Goal: Task Accomplishment & Management: Complete application form

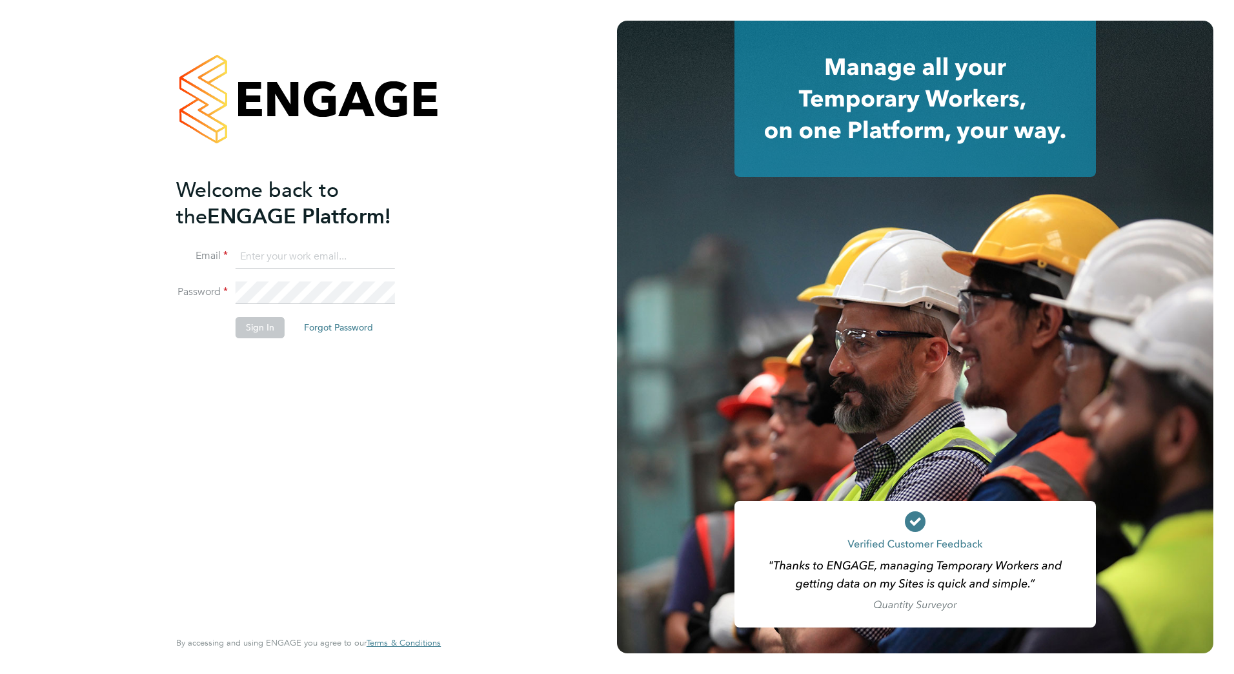
type input "Marcus.Kyzer@vistry.co.uk"
click at [247, 326] on button "Sign In" at bounding box center [259, 327] width 49 height 21
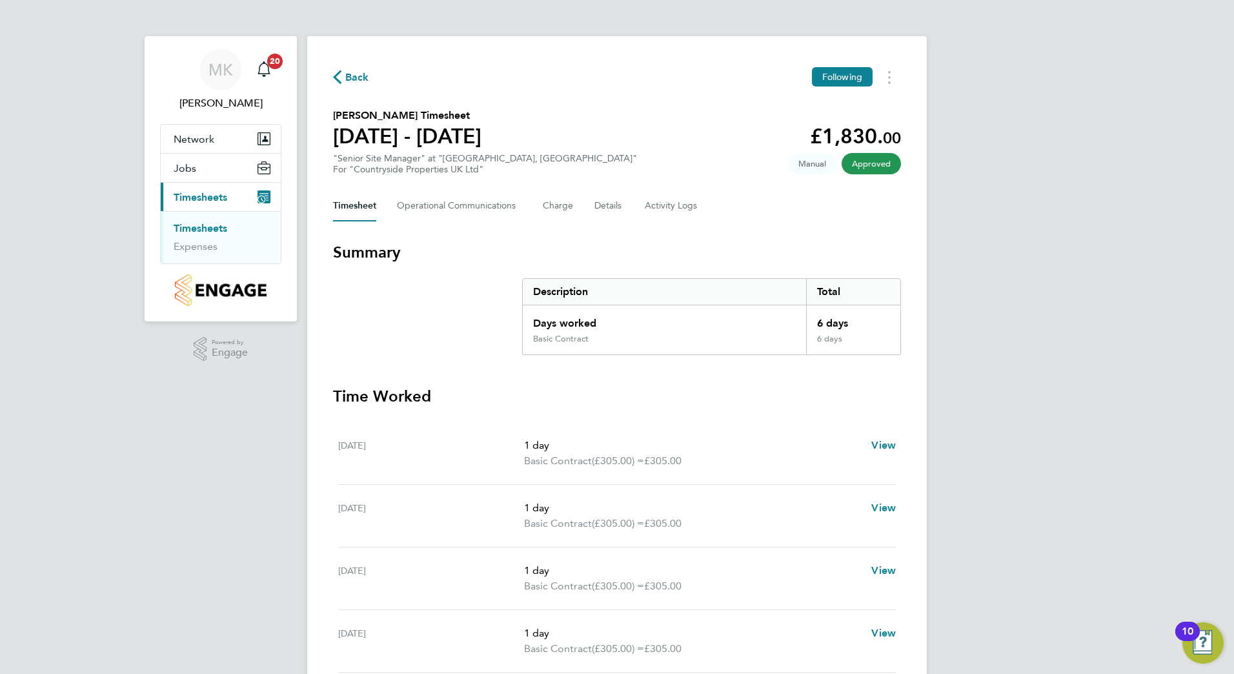
click at [222, 228] on link "Timesheets" at bounding box center [201, 228] width 54 height 12
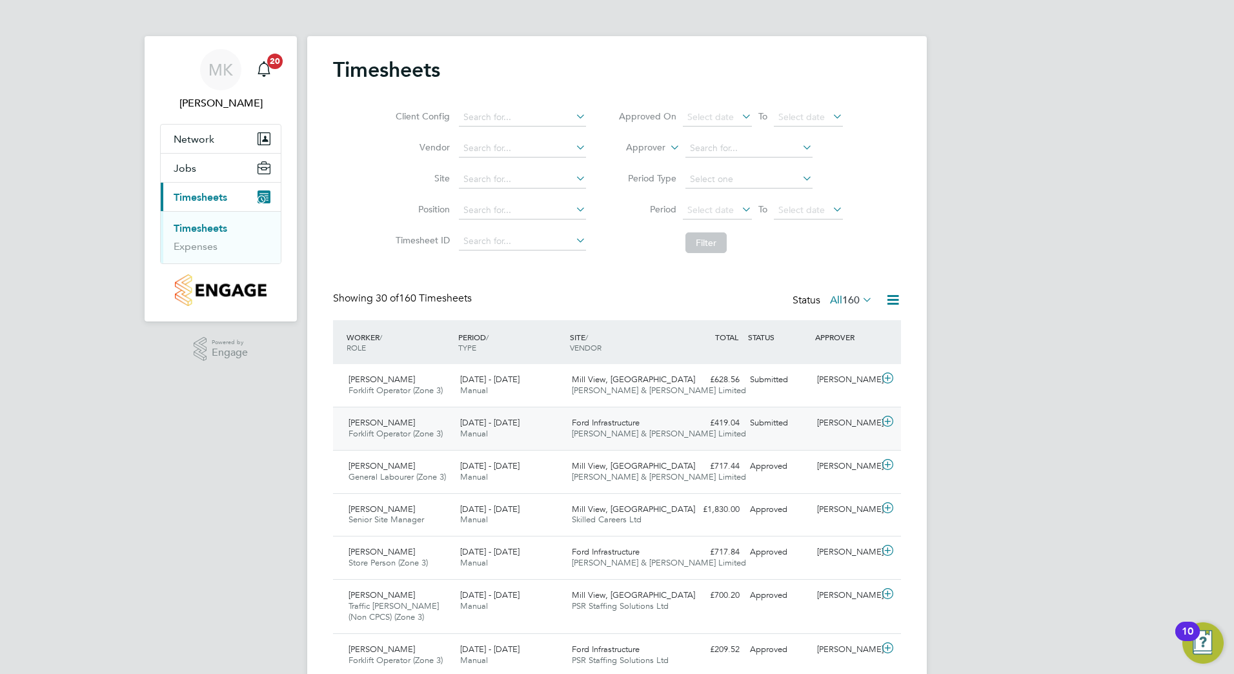
click div "Ford Infrastructure [PERSON_NAME] & [PERSON_NAME] Limited"
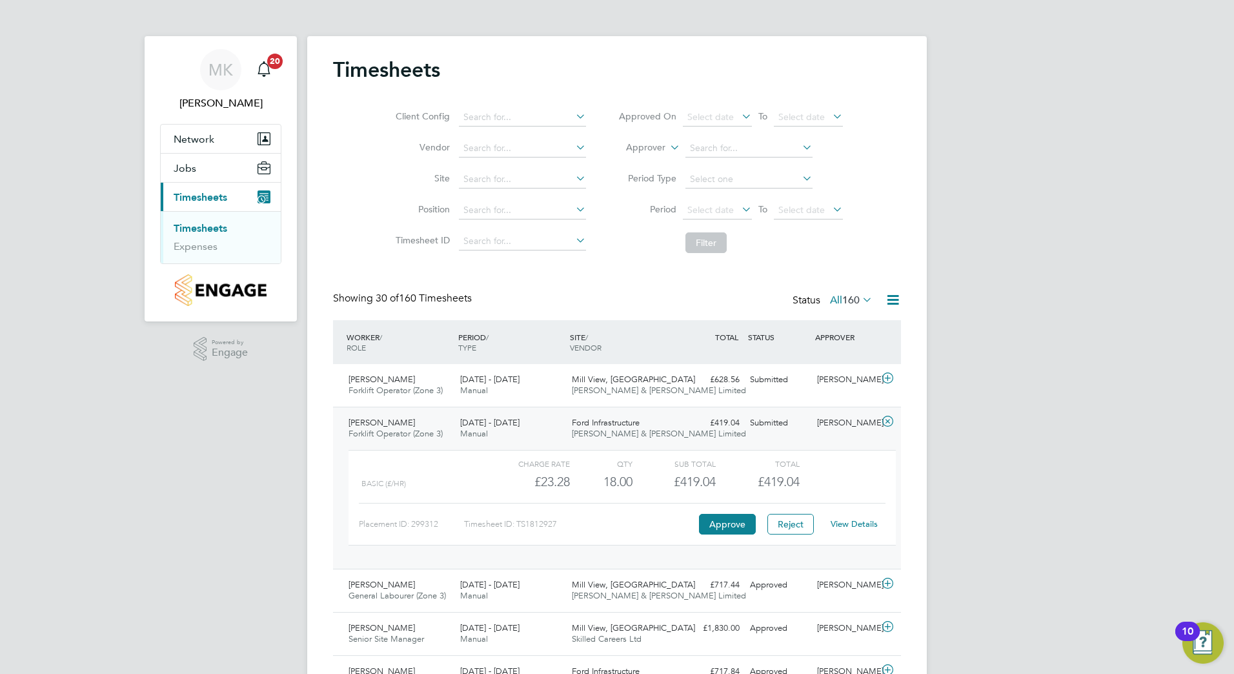
click link "View Details"
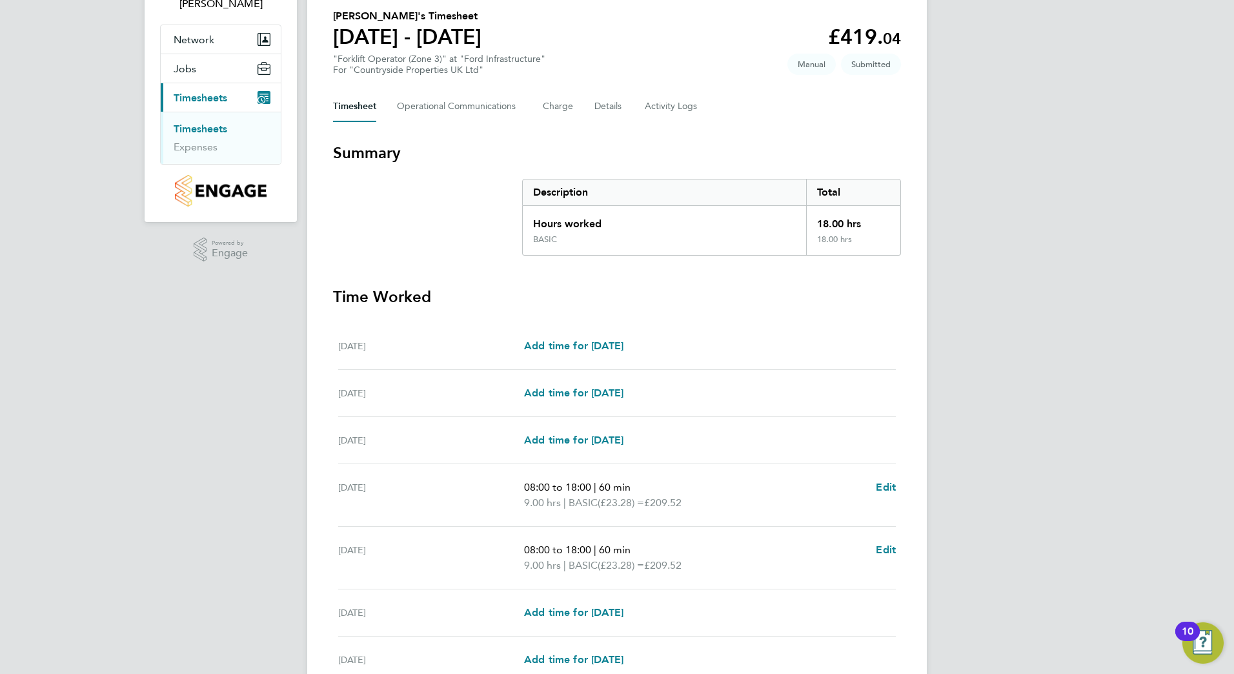
scroll to position [129, 0]
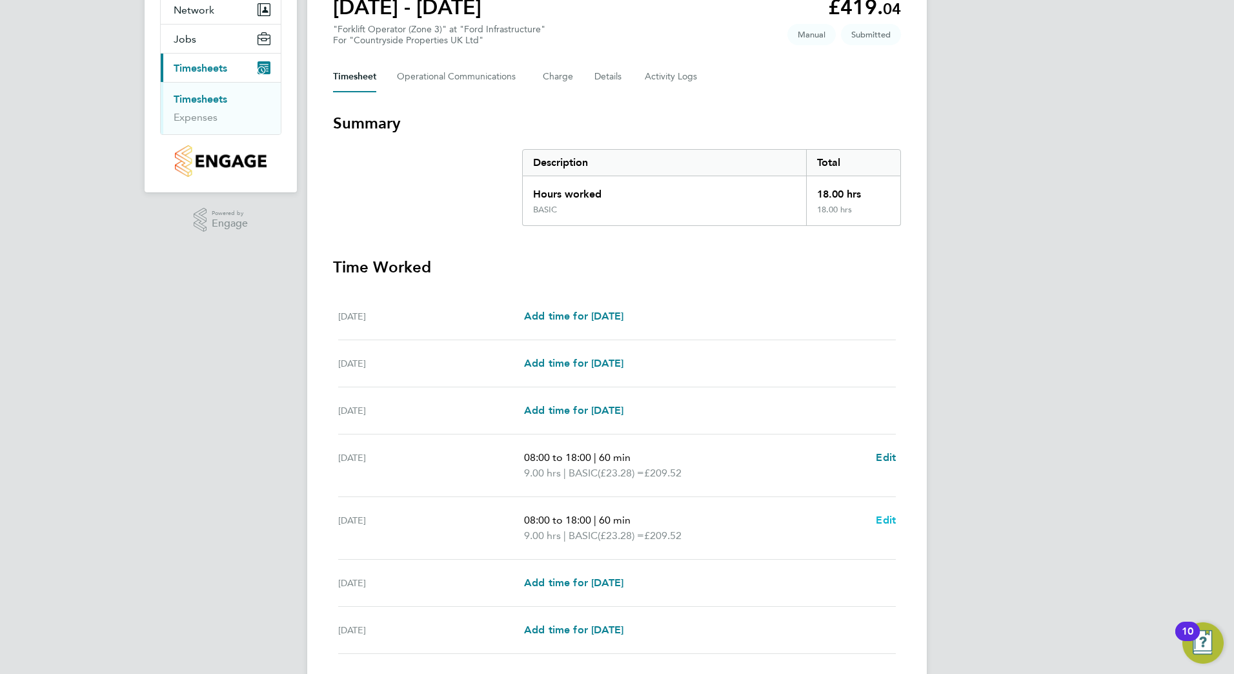
click at [882, 517] on span "Edit" at bounding box center [885, 520] width 20 height 12
select select "60"
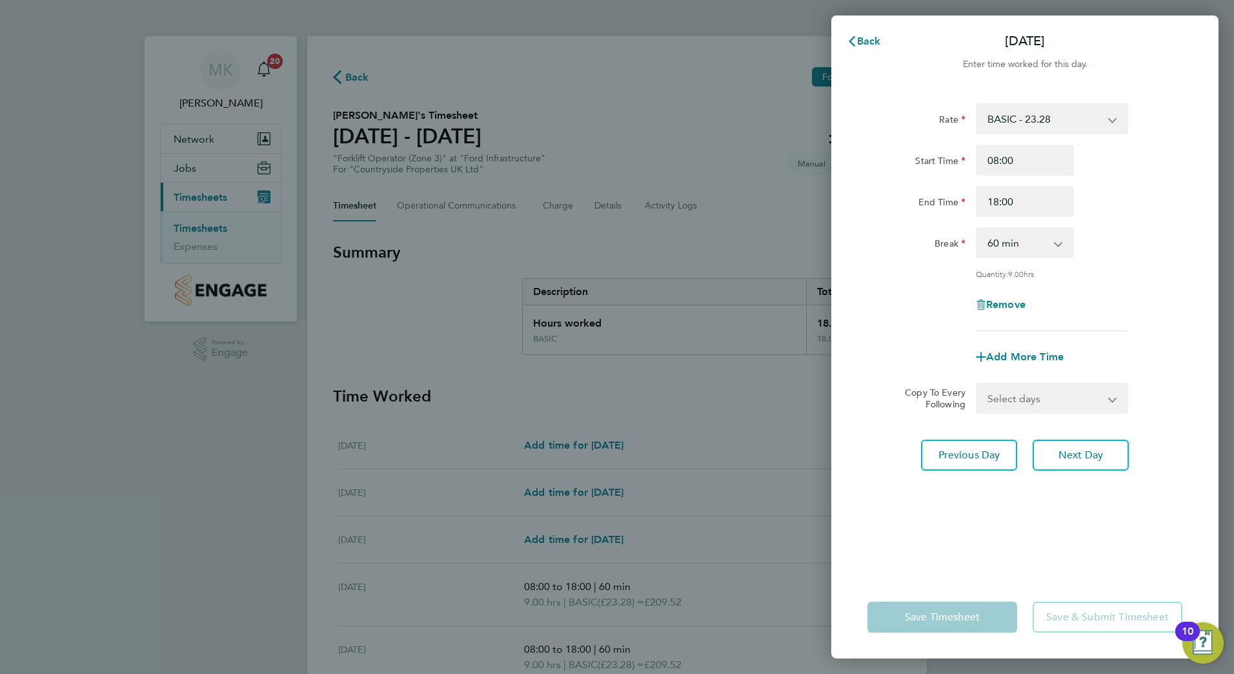
drag, startPoint x: 714, startPoint y: 418, endPoint x: 847, endPoint y: 249, distance: 215.0
click at [715, 418] on div "Back Fri 22 Aug Enter time worked for this day. Rate BASIC - 23.28 Start Time 0…" at bounding box center [617, 337] width 1234 height 674
click at [879, 38] on span "Back" at bounding box center [869, 41] width 24 height 12
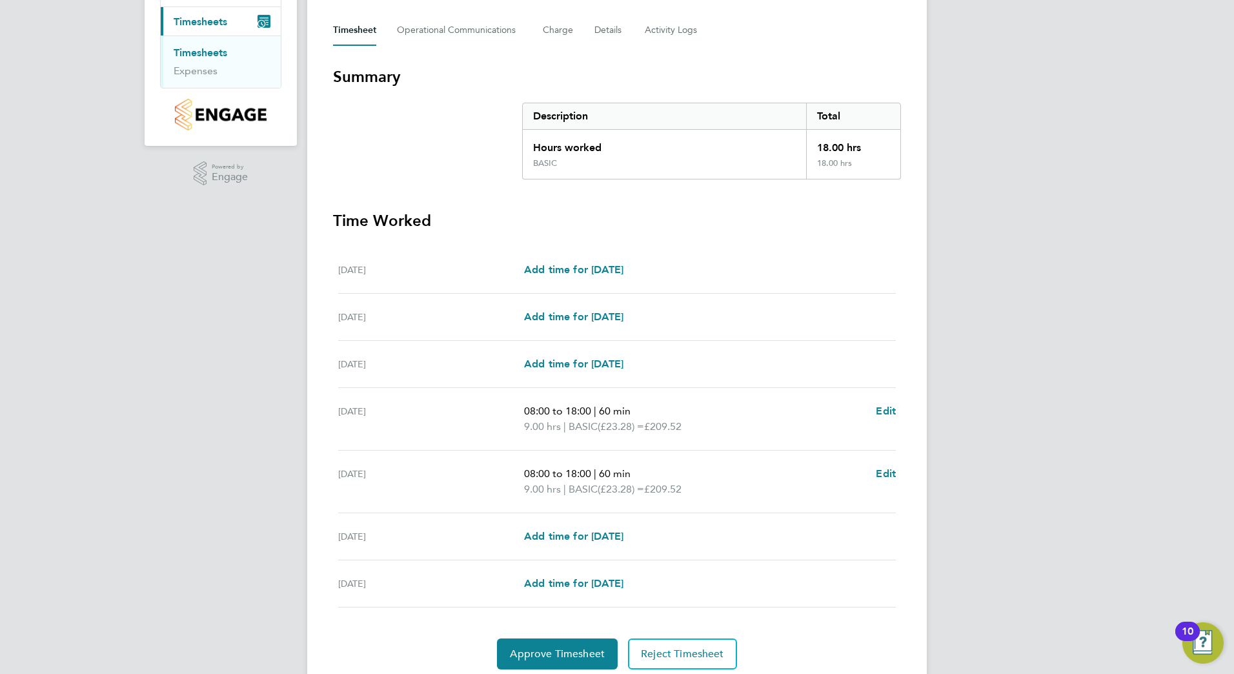
scroll to position [194, 0]
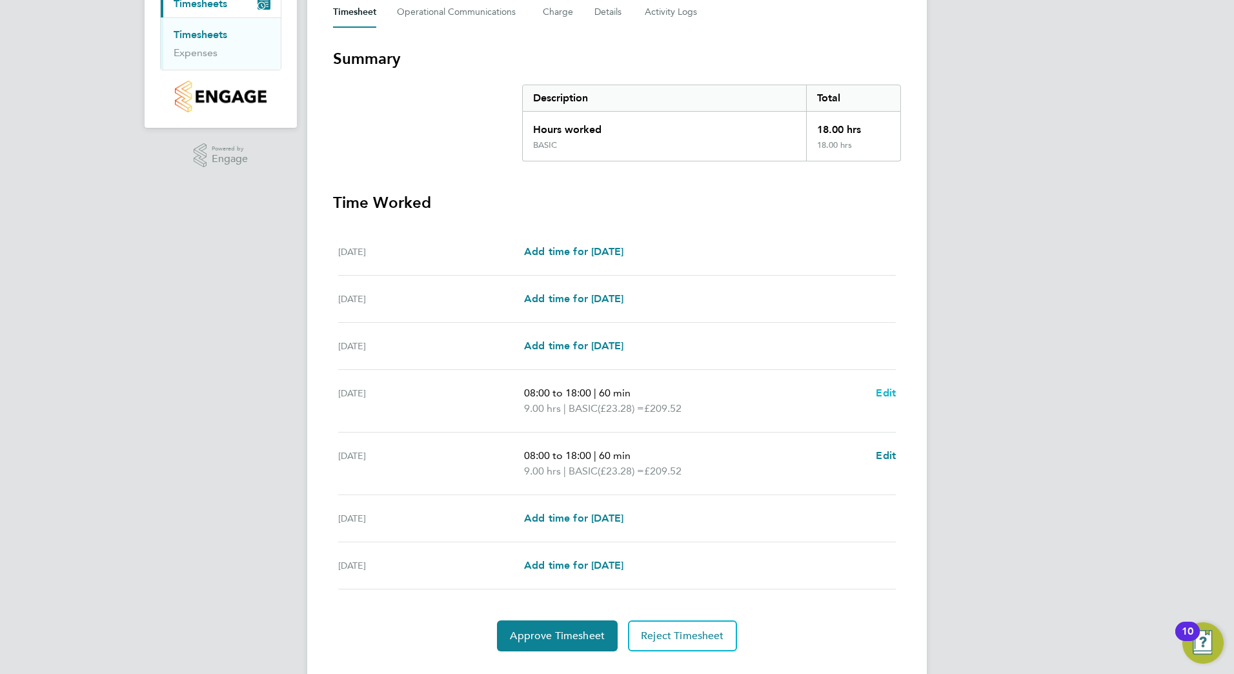
click at [889, 392] on span "Edit" at bounding box center [885, 392] width 20 height 12
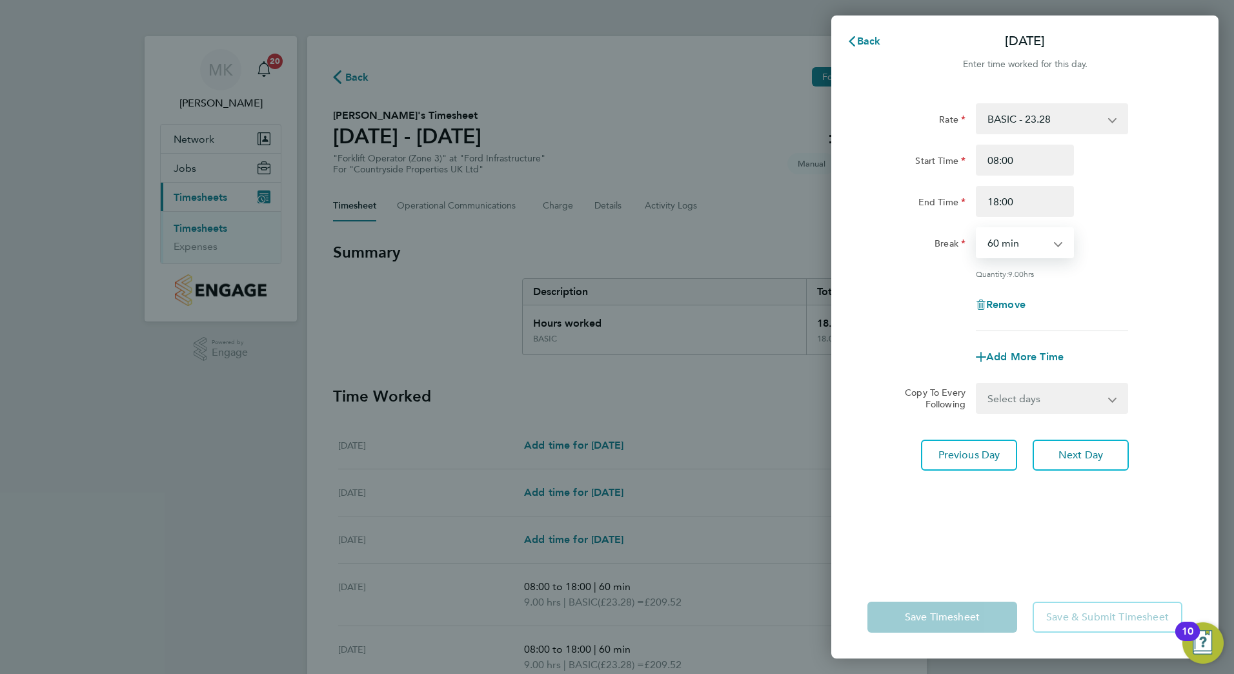
click at [1051, 246] on select "0 min 15 min 30 min 45 min 60 min 75 min 90 min" at bounding box center [1017, 242] width 80 height 28
select select "0"
click at [977, 228] on select "0 min 15 min 30 min 45 min 60 min 75 min 90 min" at bounding box center [1017, 242] width 80 height 28
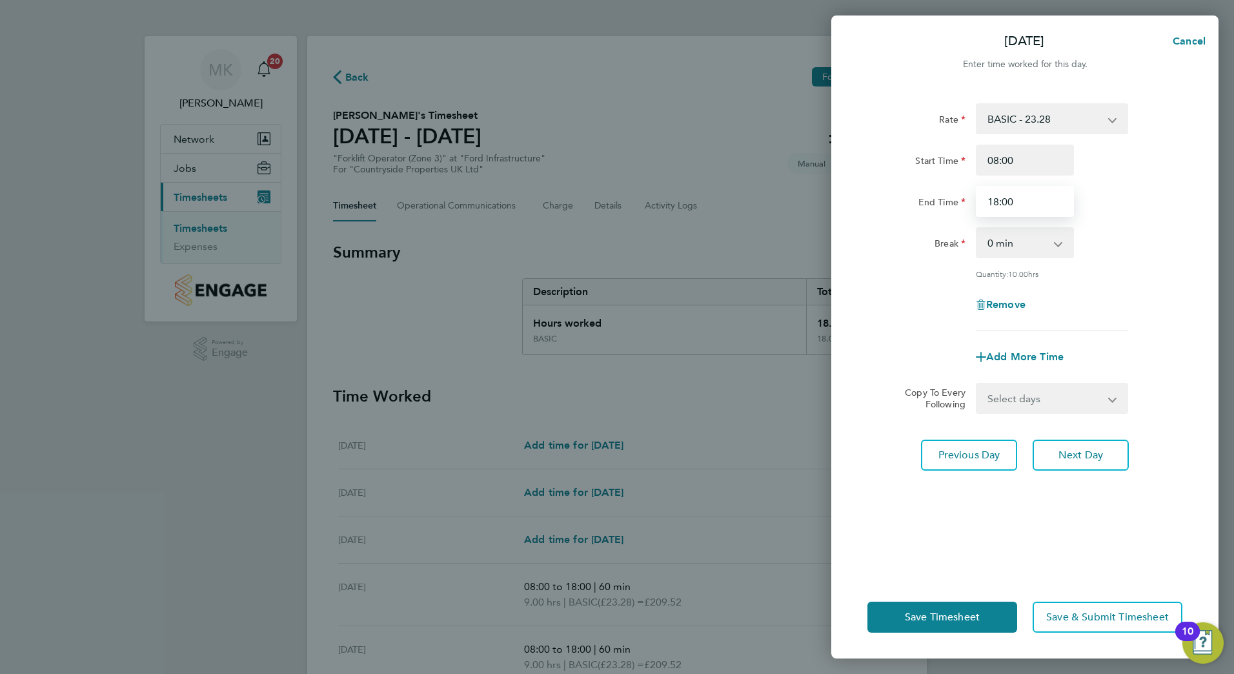
click at [1050, 201] on input "18:00" at bounding box center [1024, 201] width 98 height 31
type input "1"
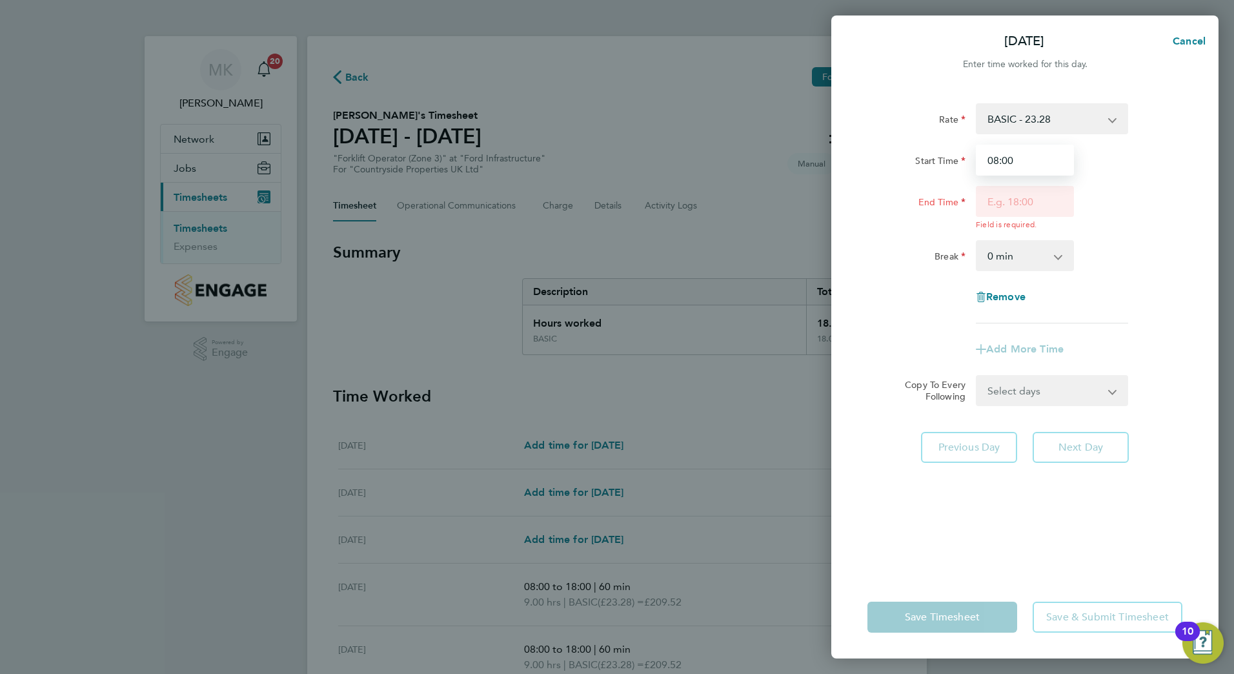
click at [1017, 155] on input "08:00" at bounding box center [1024, 160] width 98 height 31
type input "0"
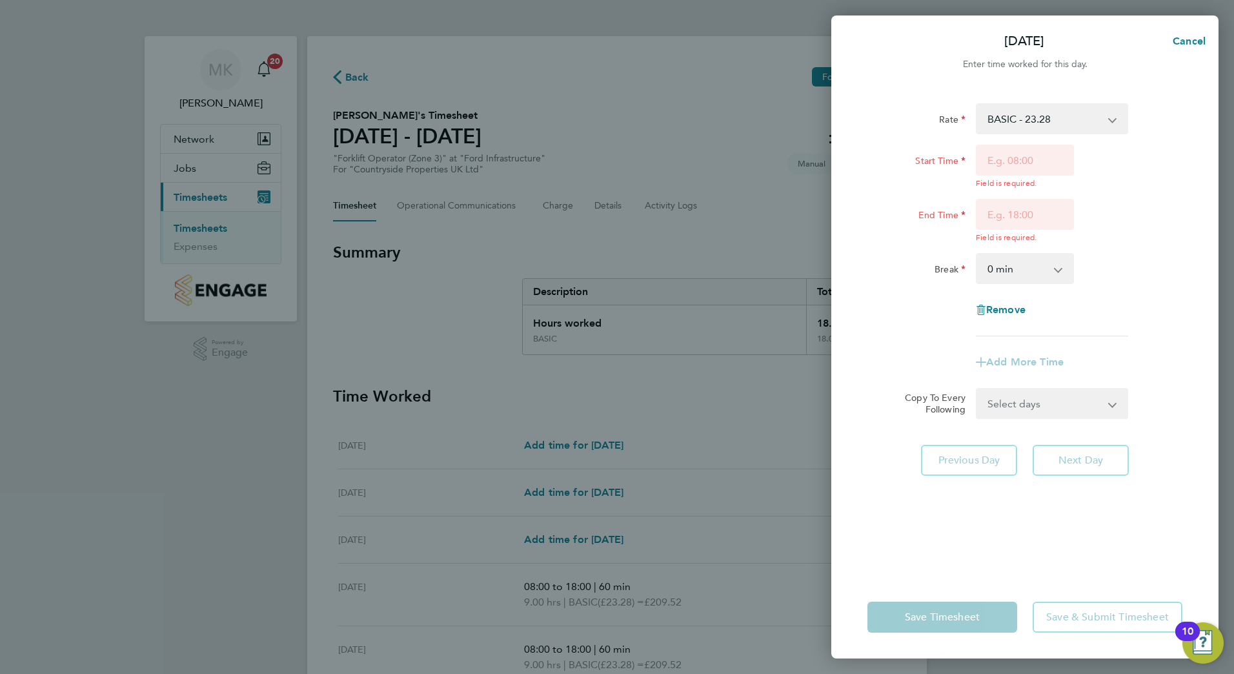
click at [1128, 115] on div "BASIC - 23.28" at bounding box center [1051, 118] width 163 height 31
click at [1111, 121] on app-icon-cross-button at bounding box center [1118, 119] width 15 height 28
click at [992, 321] on div "Remove" at bounding box center [1024, 309] width 108 height 31
click at [1010, 306] on span "Remove" at bounding box center [1005, 309] width 39 height 12
select select "null"
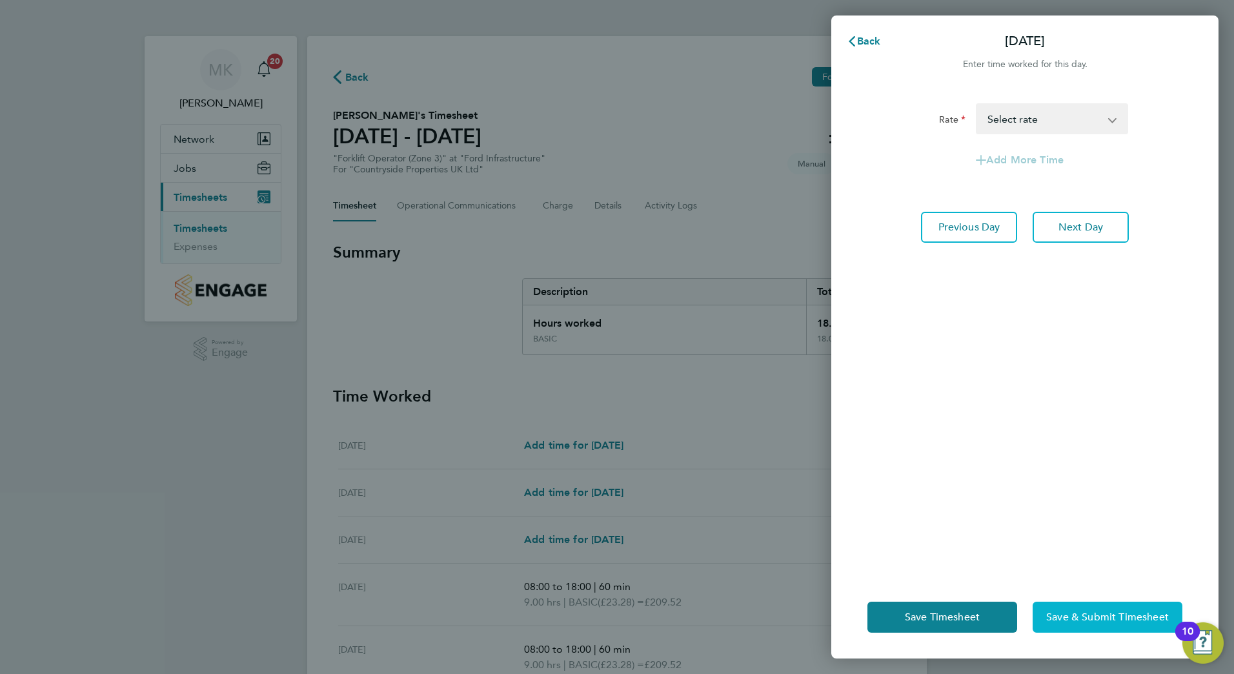
click at [1074, 611] on span "Save & Submit Timesheet" at bounding box center [1107, 616] width 123 height 13
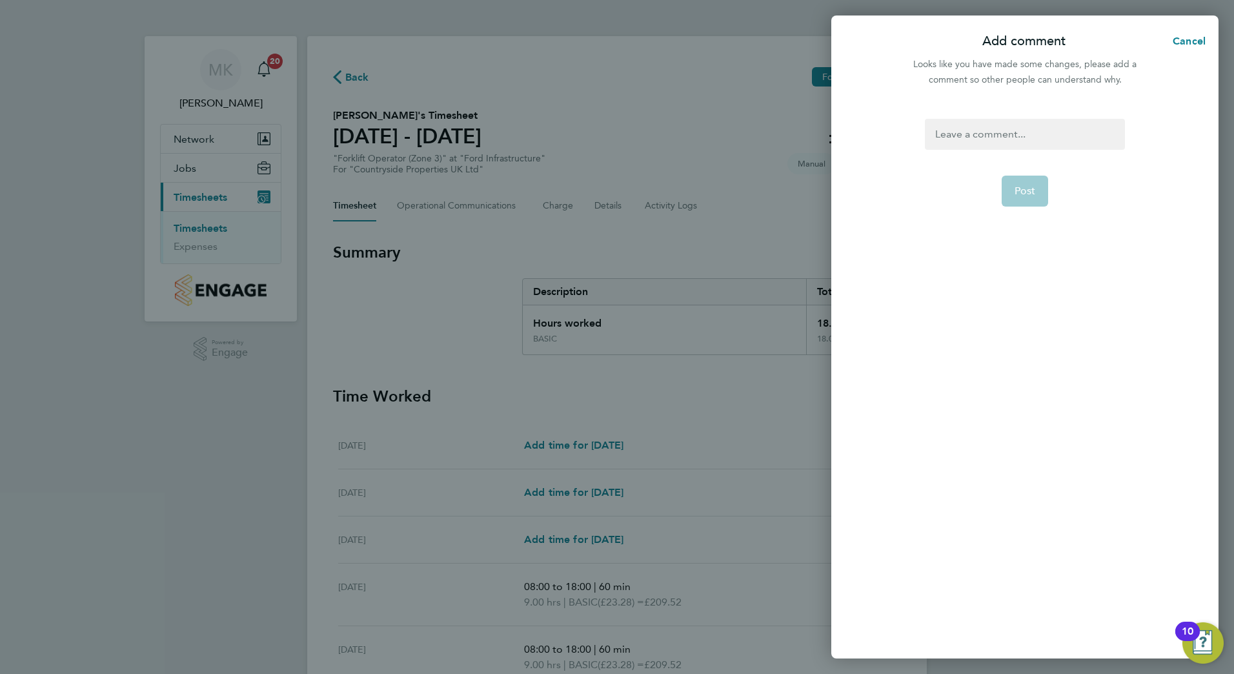
click at [1071, 131] on div at bounding box center [1024, 134] width 199 height 31
click at [1046, 128] on div at bounding box center [1024, 134] width 199 height 31
click at [1024, 197] on button "Post" at bounding box center [1024, 190] width 47 height 31
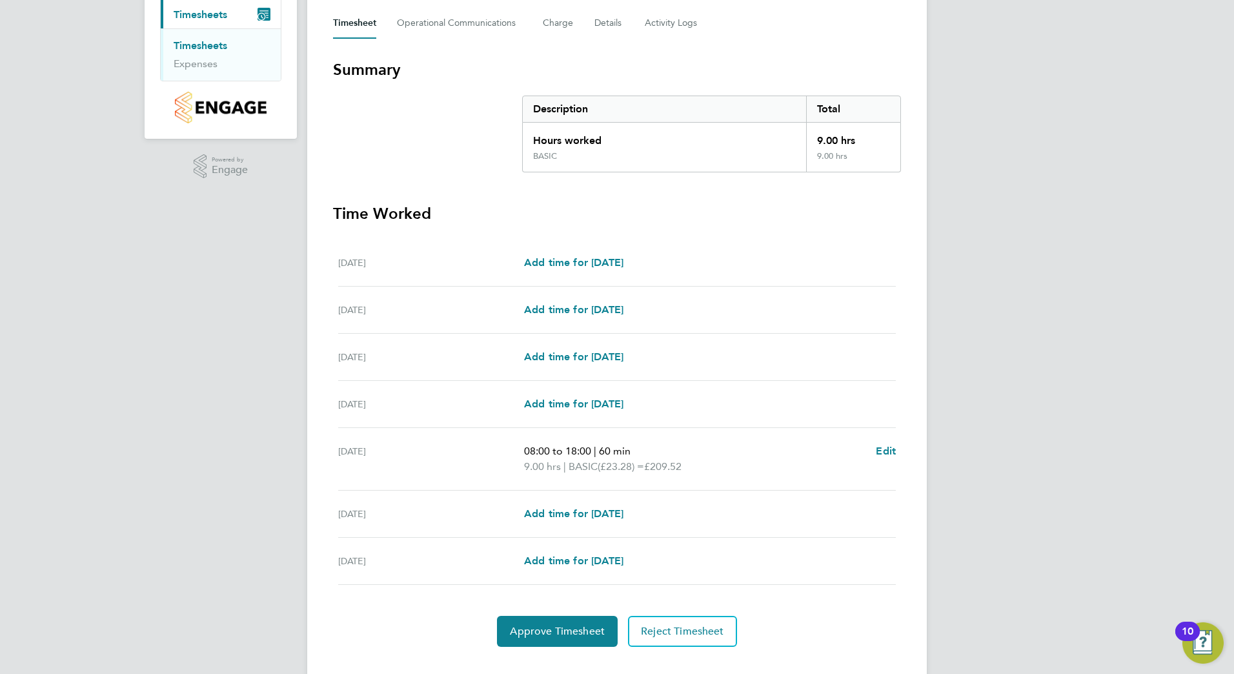
scroll to position [207, 0]
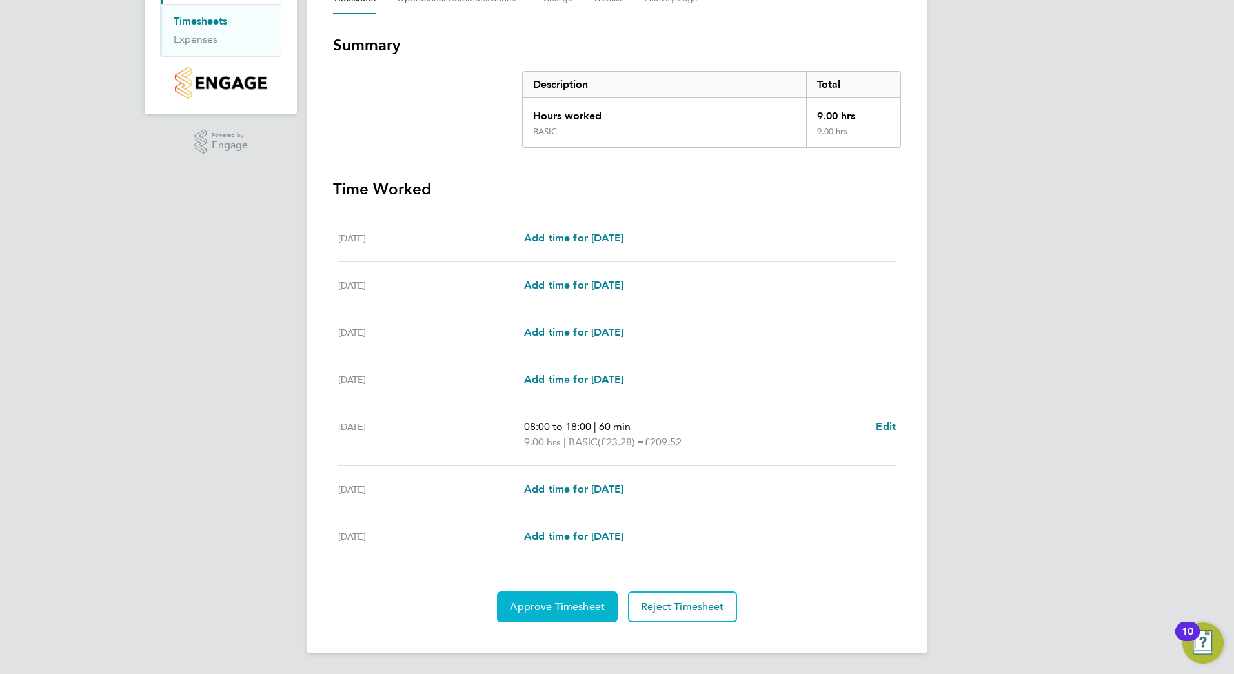
click at [541, 595] on button "Approve Timesheet" at bounding box center [557, 606] width 121 height 31
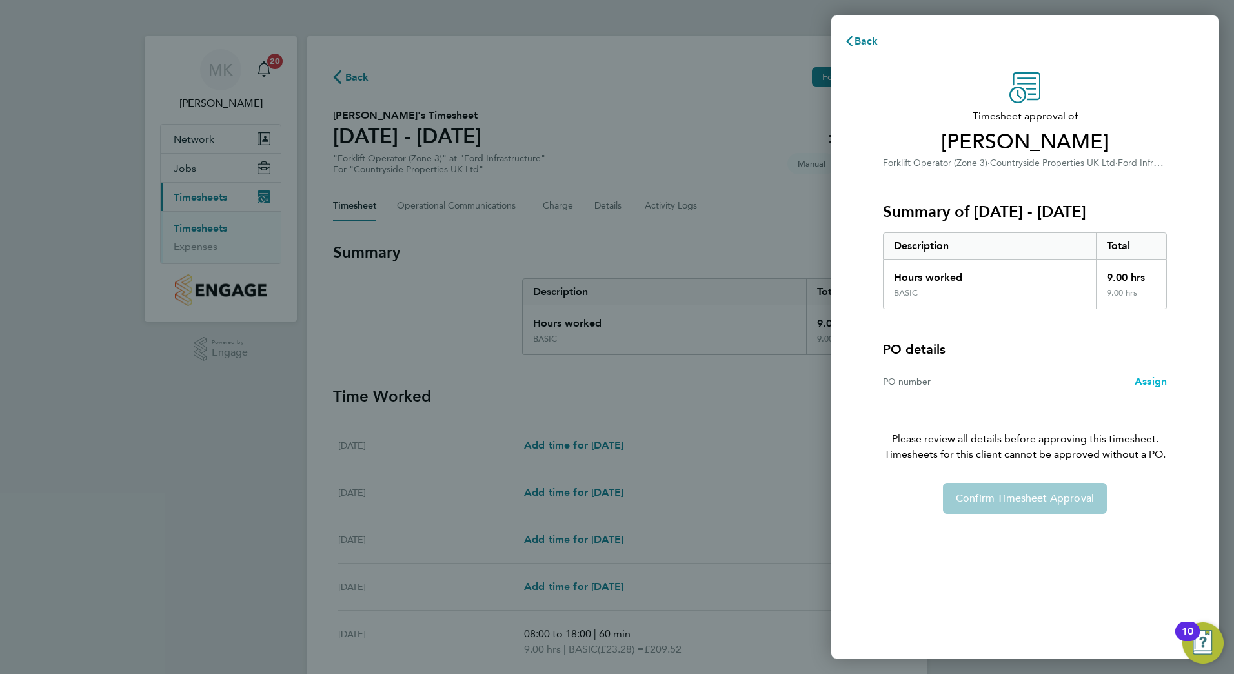
click at [1139, 379] on span "Assign" at bounding box center [1150, 381] width 32 height 12
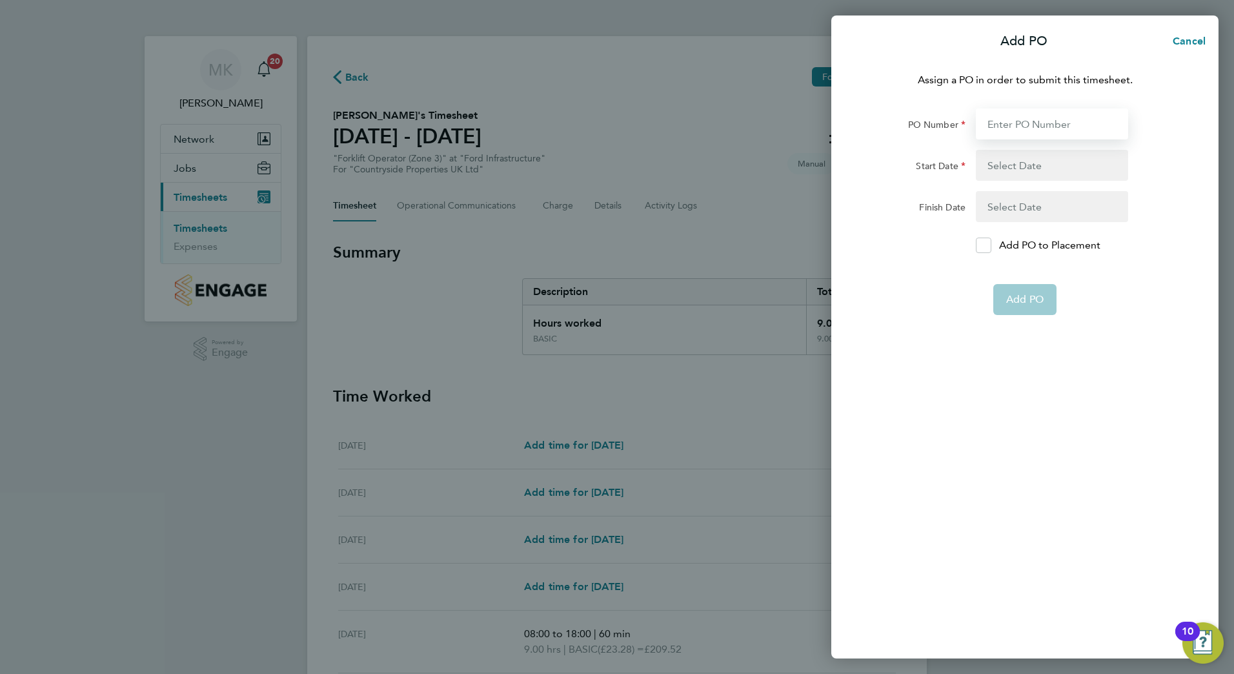
click at [1030, 121] on input "PO Number" at bounding box center [1051, 123] width 152 height 31
type input "M-Ford/00015"
click at [1046, 165] on button "button" at bounding box center [1051, 165] width 152 height 31
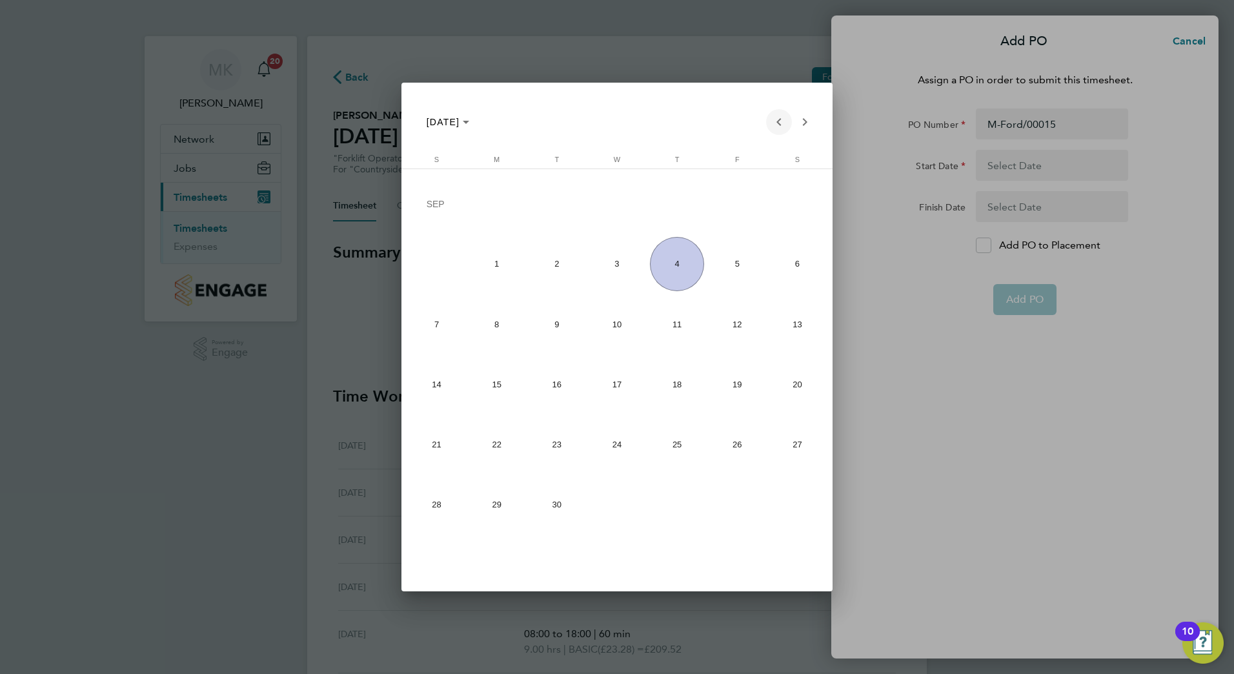
click at [775, 129] on span "Previous month" at bounding box center [779, 122] width 26 height 26
click at [500, 388] on span "18" at bounding box center [497, 387] width 54 height 54
type input "18 Aug 25"
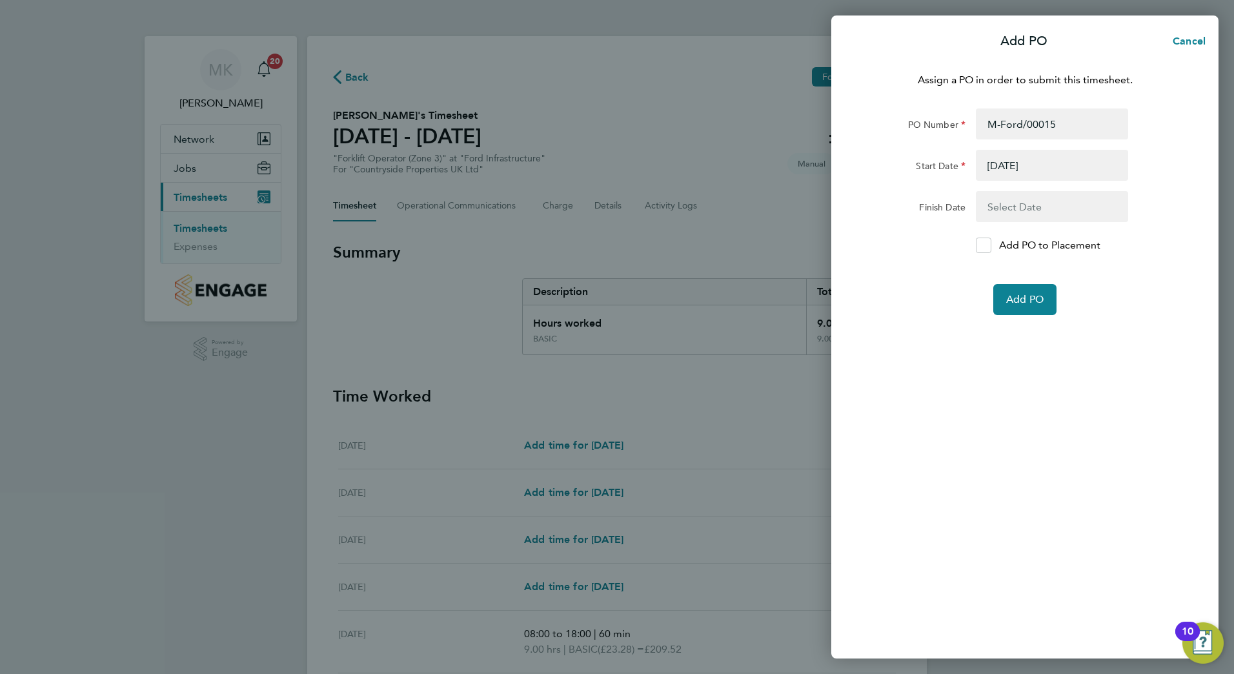
click at [1035, 203] on button "button" at bounding box center [1051, 206] width 152 height 31
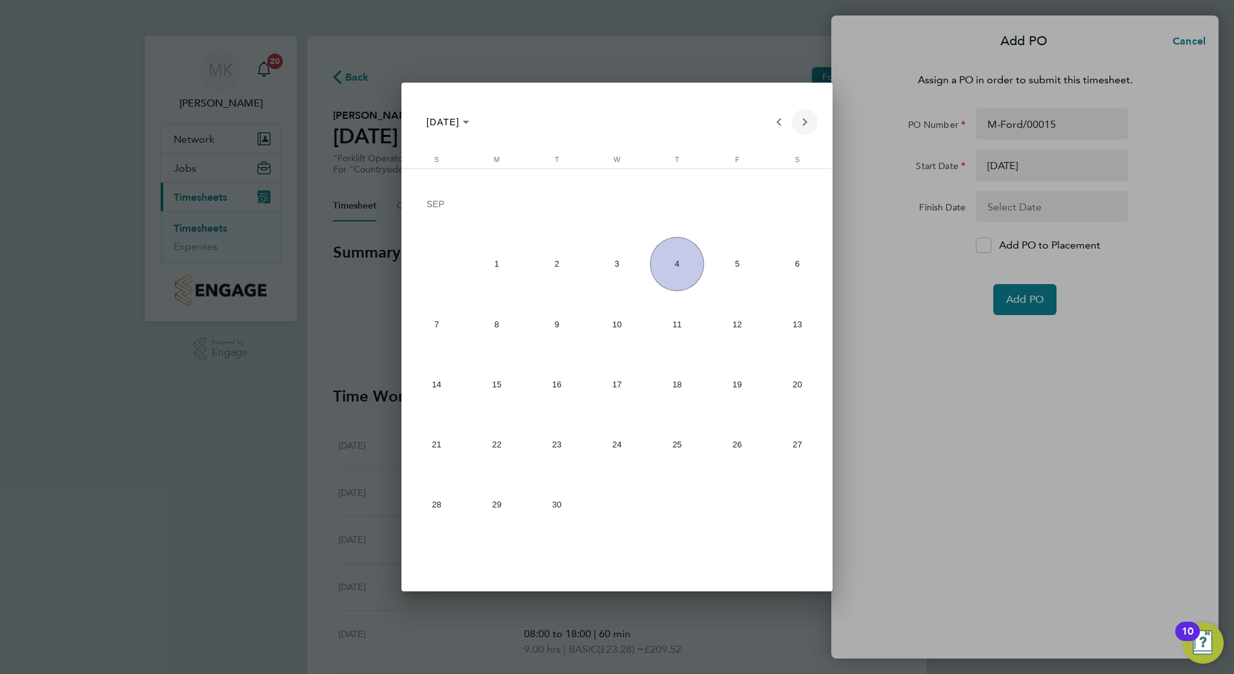
click at [812, 122] on span "Next month" at bounding box center [805, 122] width 26 height 26
click at [782, 121] on span "Previous month" at bounding box center [779, 122] width 26 height 26
click at [445, 463] on span "24" at bounding box center [437, 447] width 54 height 54
type input "24 Aug 25"
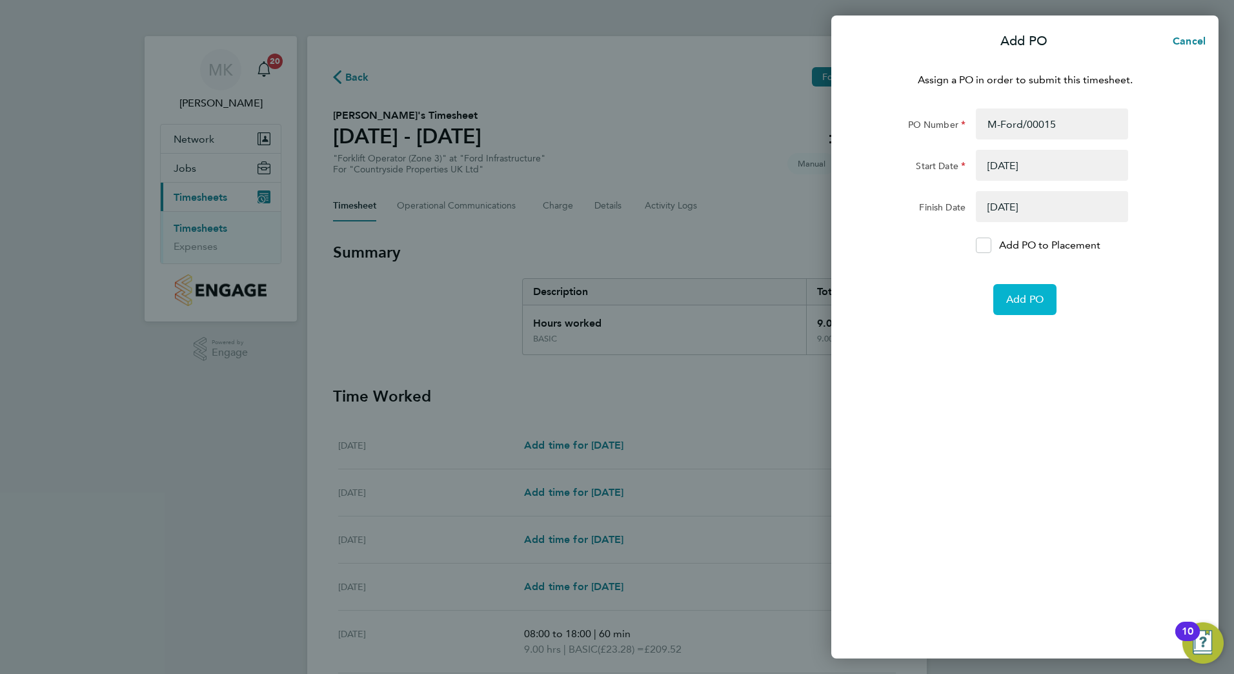
click at [1037, 286] on button "Add PO" at bounding box center [1024, 299] width 63 height 31
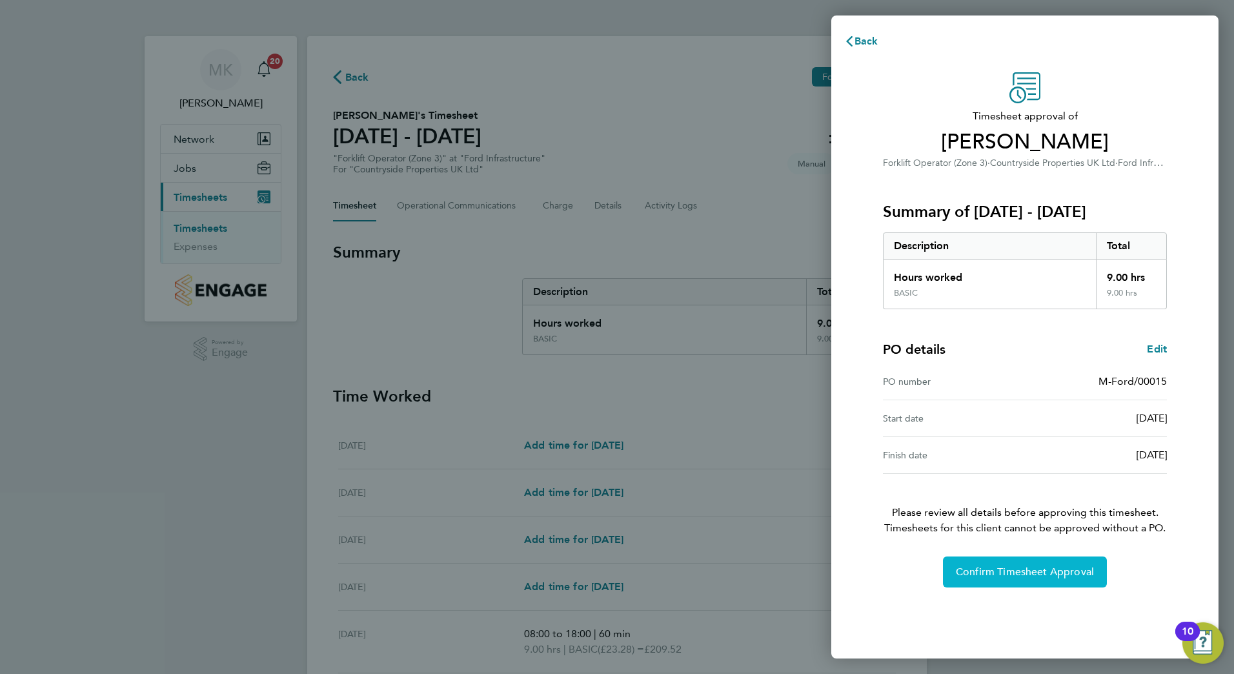
click at [1012, 578] on button "Confirm Timesheet Approval" at bounding box center [1025, 571] width 164 height 31
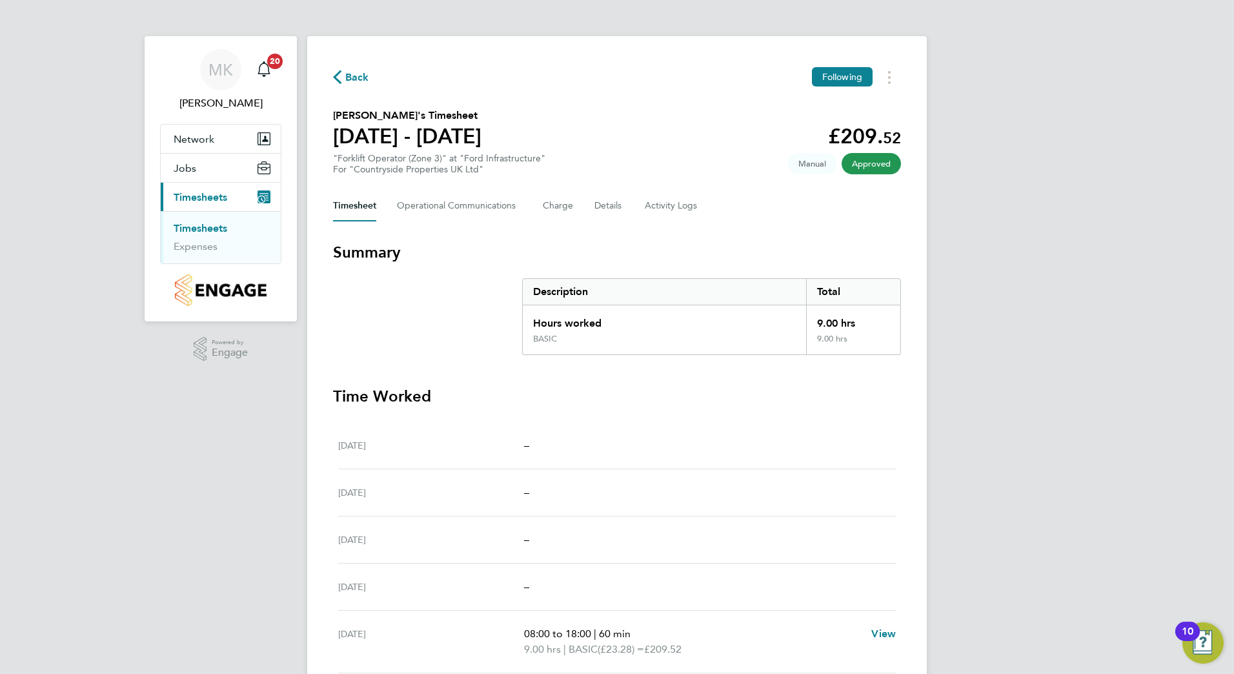
click at [208, 232] on link "Timesheets" at bounding box center [201, 228] width 54 height 12
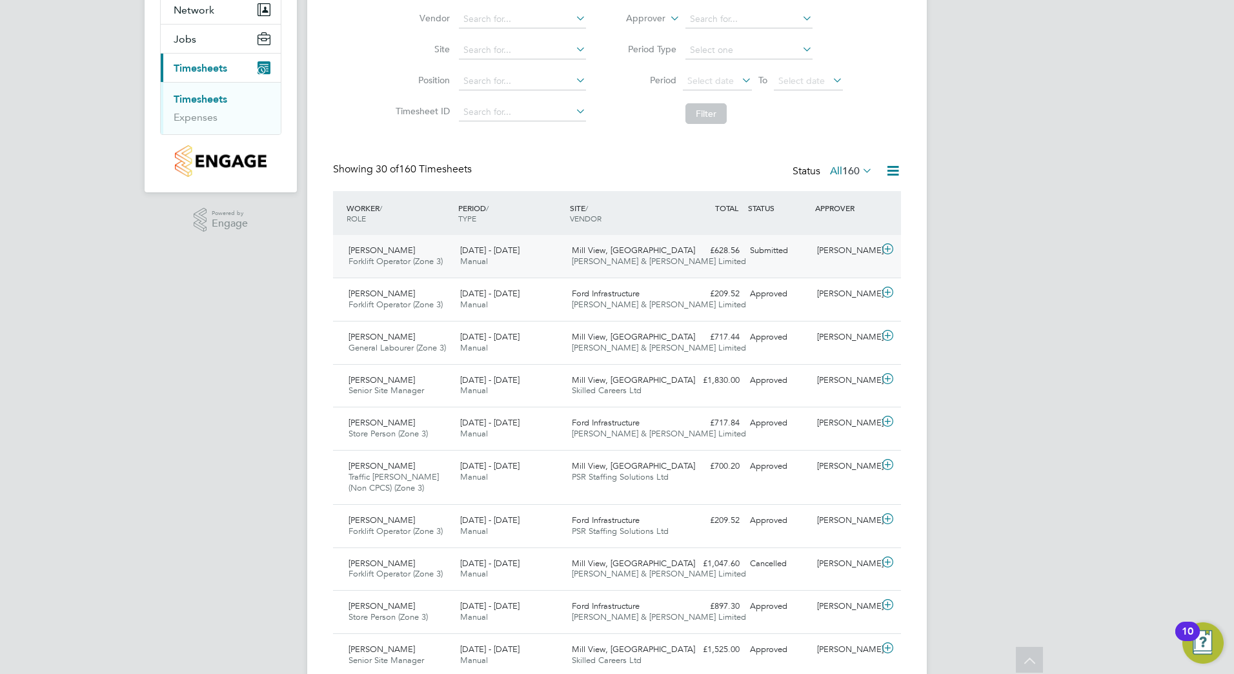
click at [757, 253] on div "Submitted" at bounding box center [778, 250] width 67 height 21
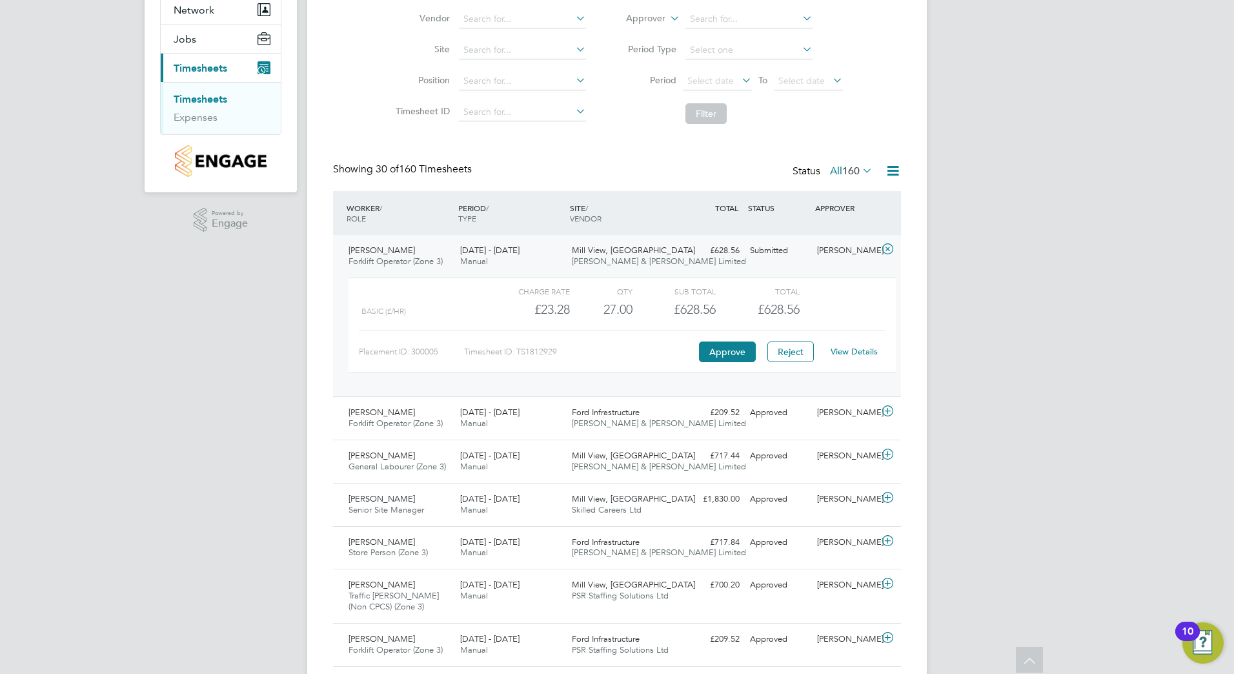
click at [855, 354] on link "View Details" at bounding box center [853, 351] width 47 height 11
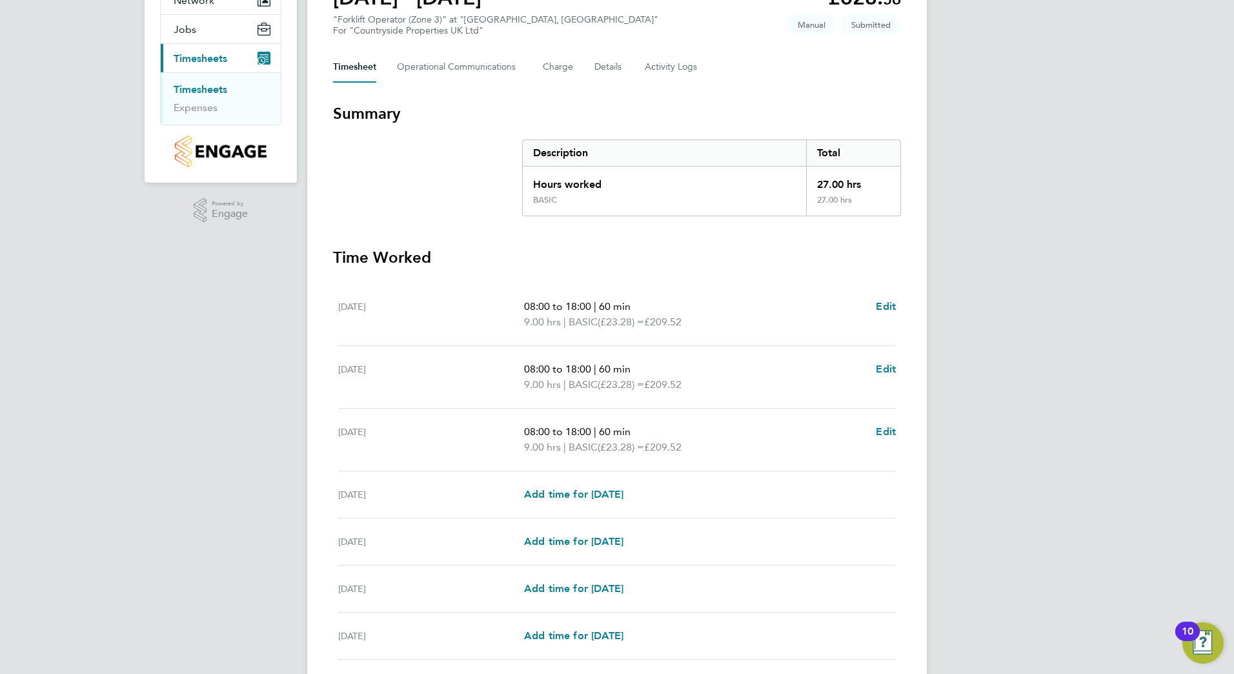
scroll to position [238, 0]
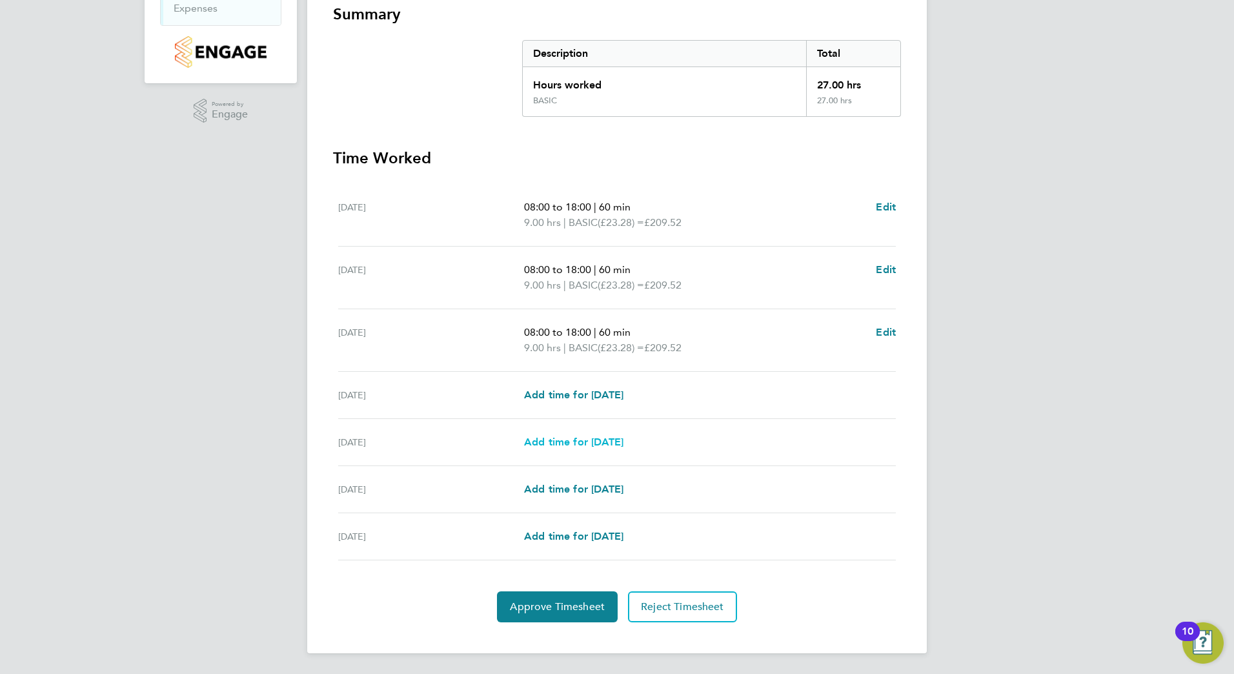
click at [572, 447] on span "Add time for Fri 22 Aug" at bounding box center [573, 441] width 99 height 12
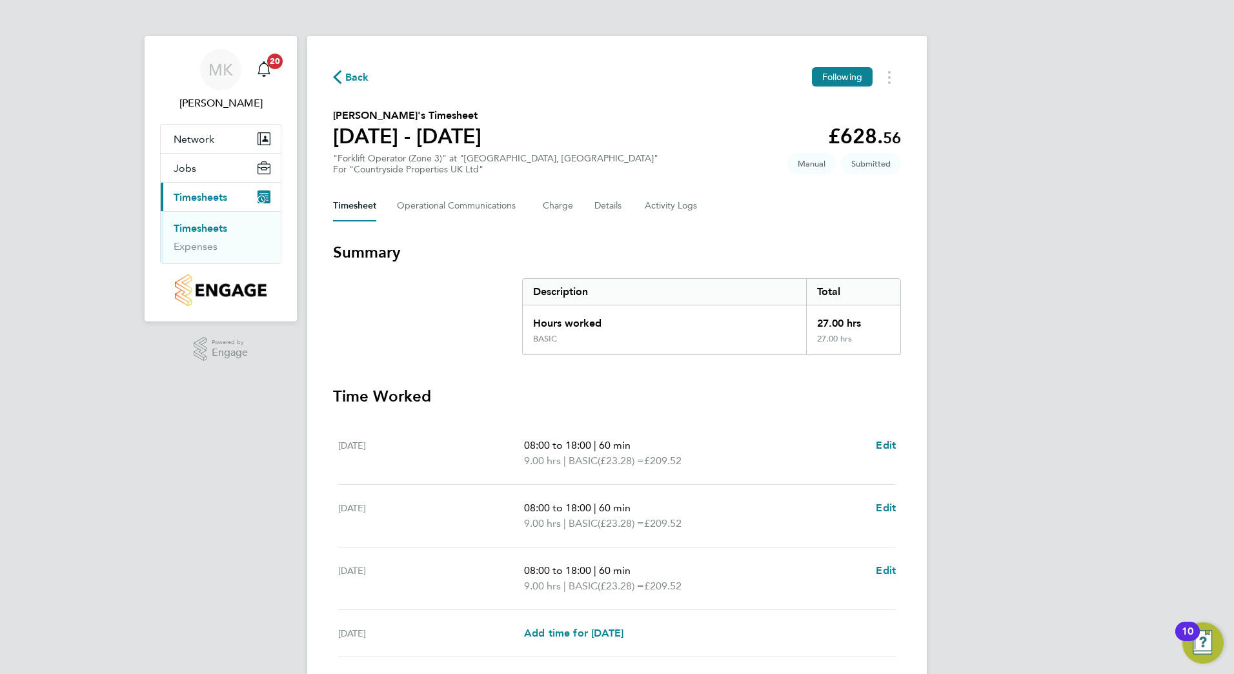
select select "30"
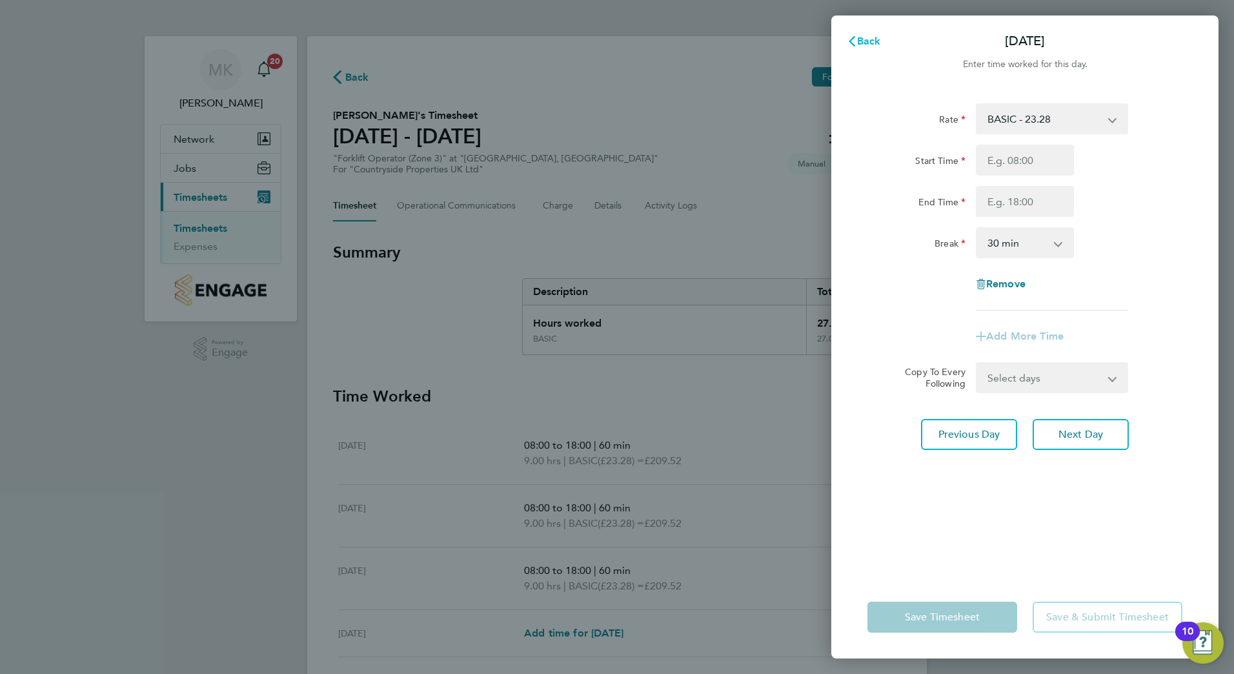
click at [859, 49] on button "Back" at bounding box center [864, 41] width 60 height 26
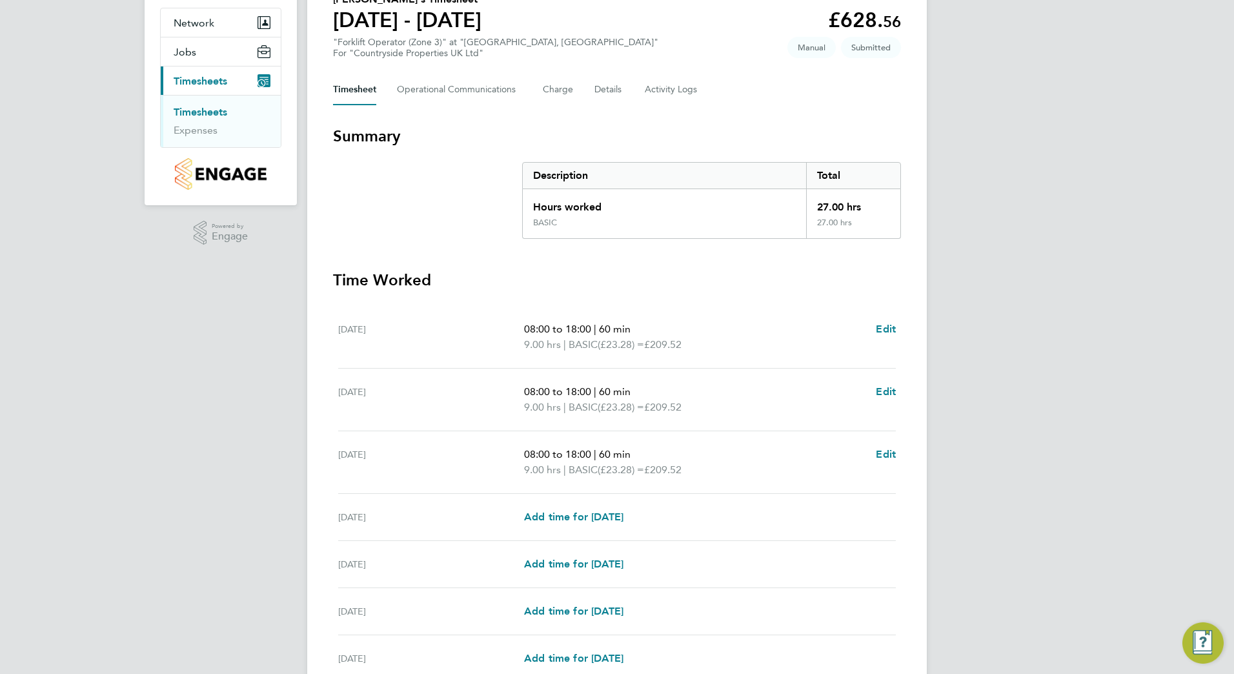
scroll to position [129, 0]
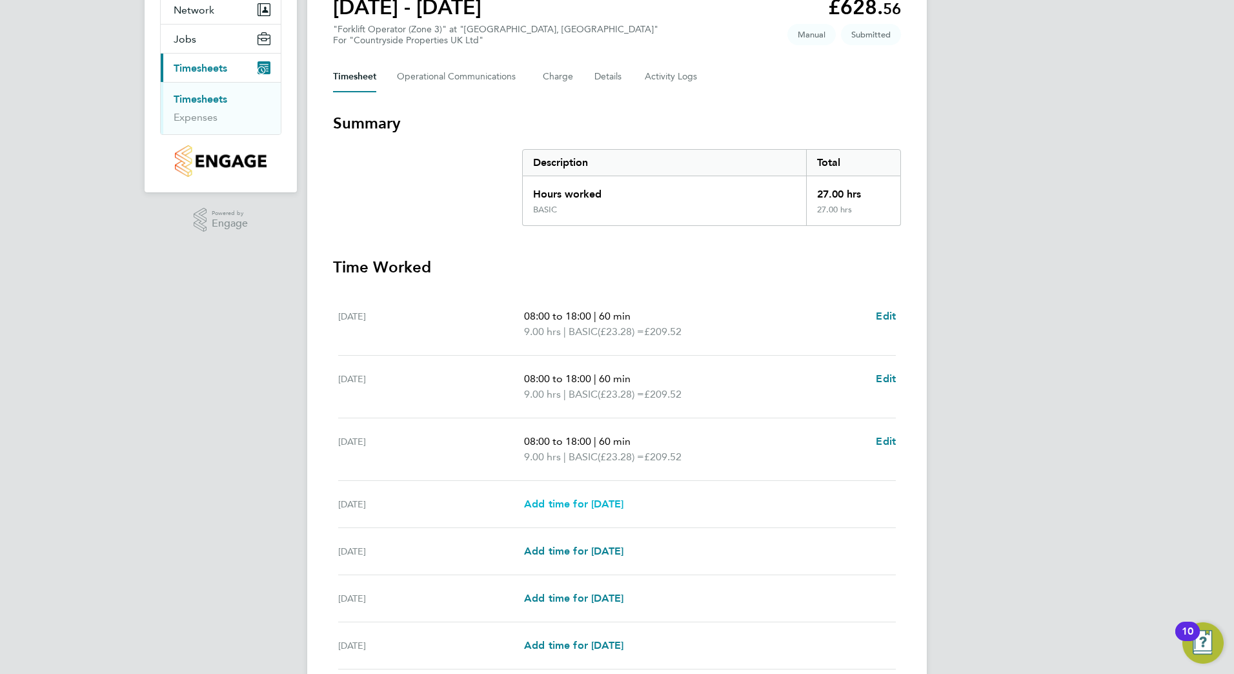
click at [595, 508] on span "Add time for Thu 21 Aug" at bounding box center [573, 503] width 99 height 12
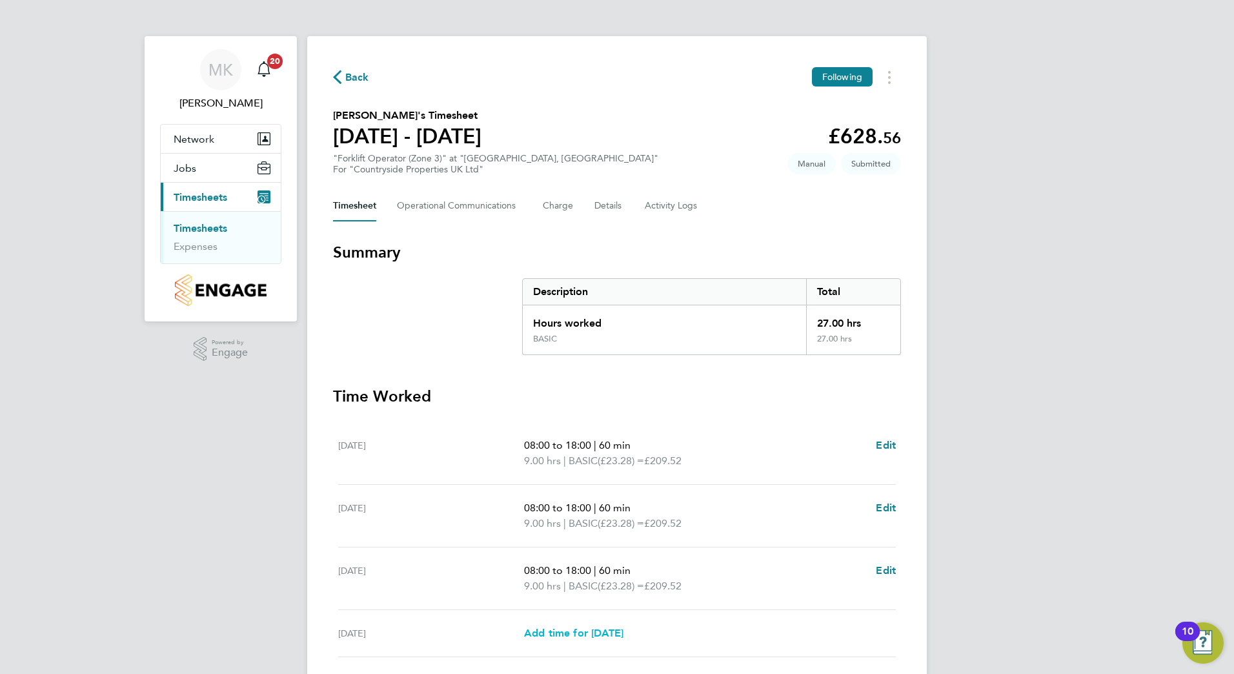
select select "30"
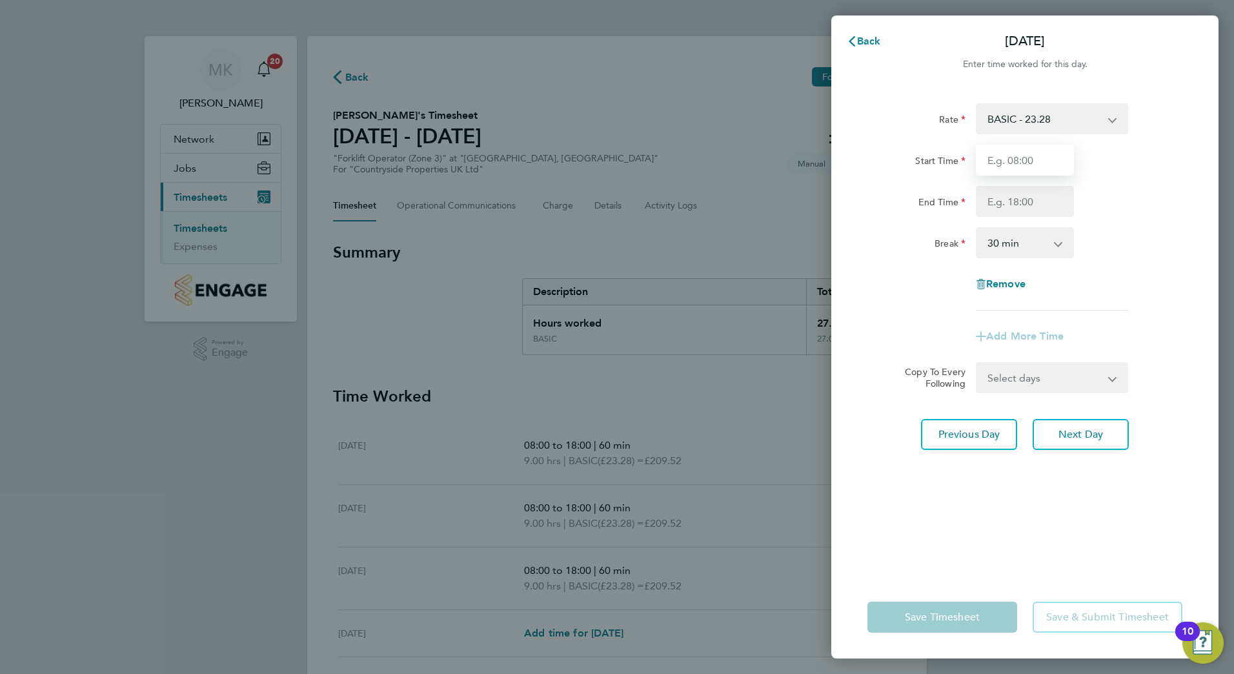
click at [1047, 168] on input "Start Time" at bounding box center [1024, 160] width 98 height 31
type input "07:30"
click at [1050, 205] on input "End Time" at bounding box center [1024, 201] width 98 height 31
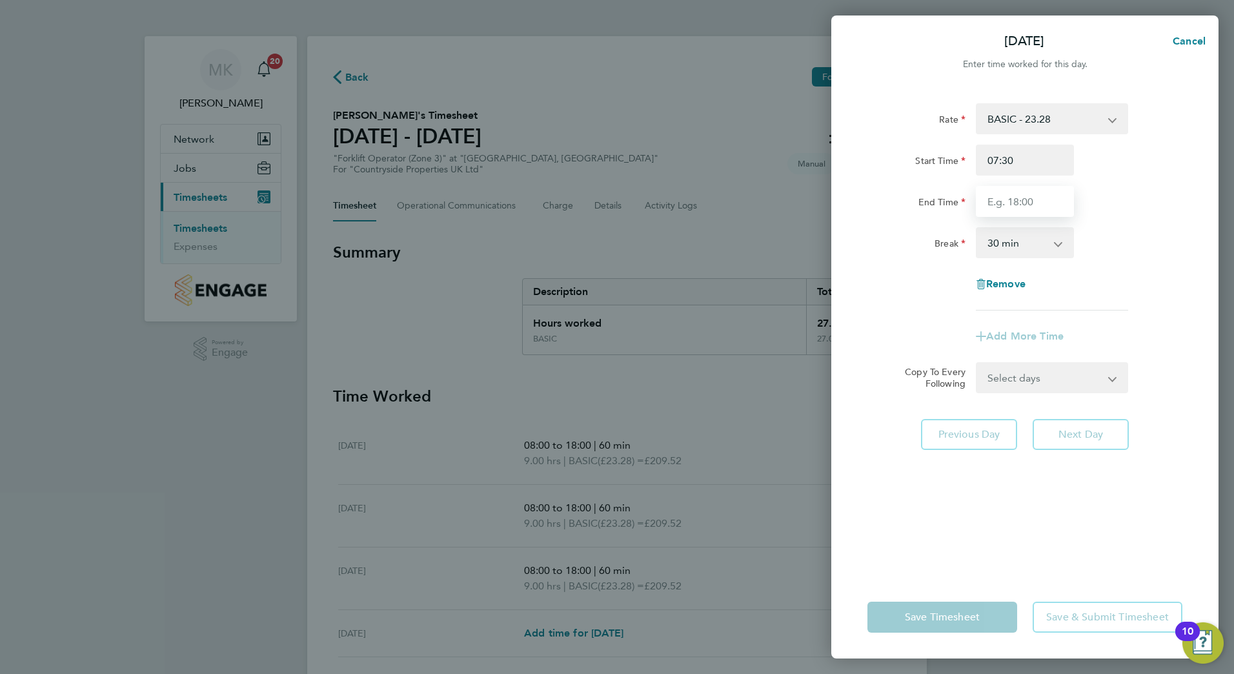
type input "17:00"
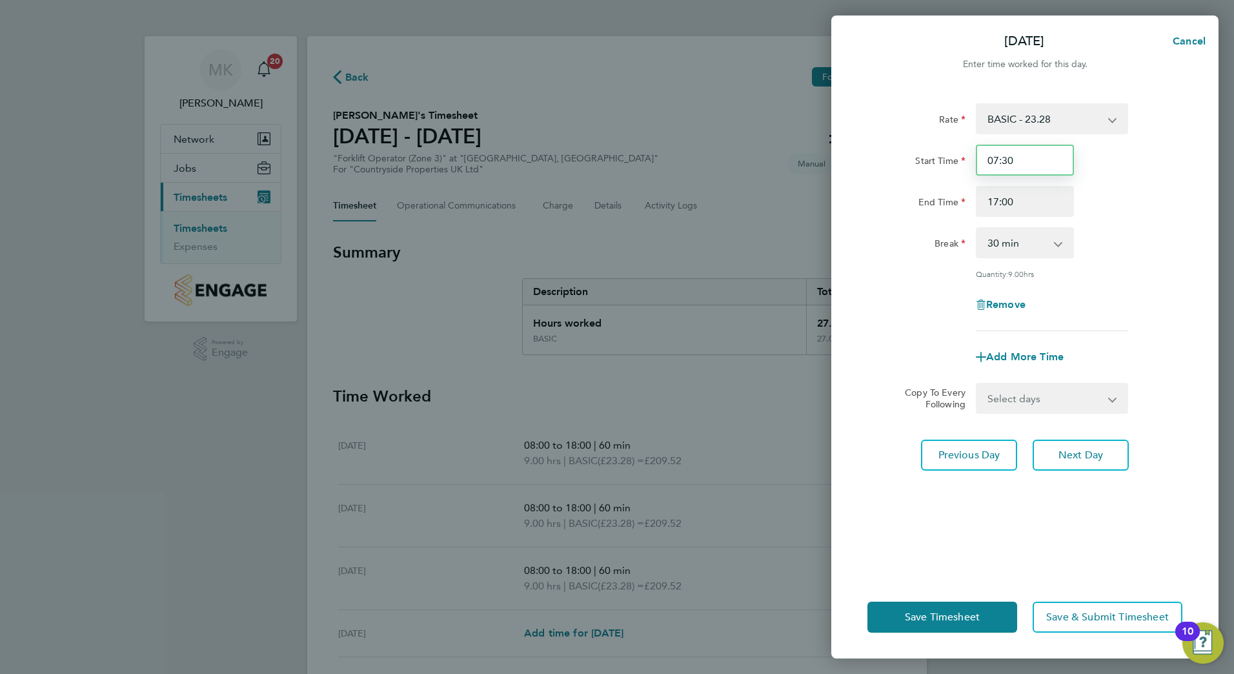
click at [1050, 157] on input "07:30" at bounding box center [1024, 160] width 98 height 31
type input "0"
type input "08:00"
click at [1035, 202] on input "17:00" at bounding box center [1024, 201] width 98 height 31
type input "1"
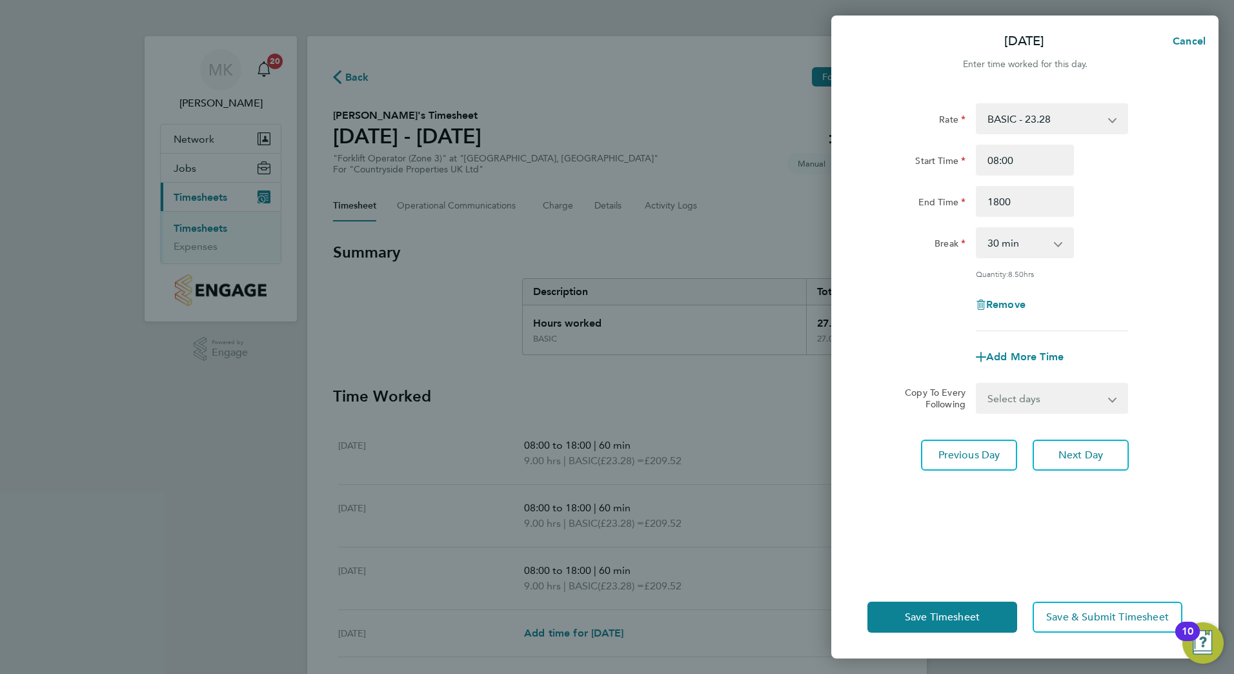
type input "18:00"
click at [1081, 317] on div "Remove" at bounding box center [1024, 304] width 325 height 31
click at [1061, 243] on app-icon-cross-button at bounding box center [1064, 242] width 15 height 28
click at [1054, 246] on select "0 min 15 min 30 min 45 min 60 min 75 min 90 min" at bounding box center [1017, 242] width 80 height 28
select select "60"
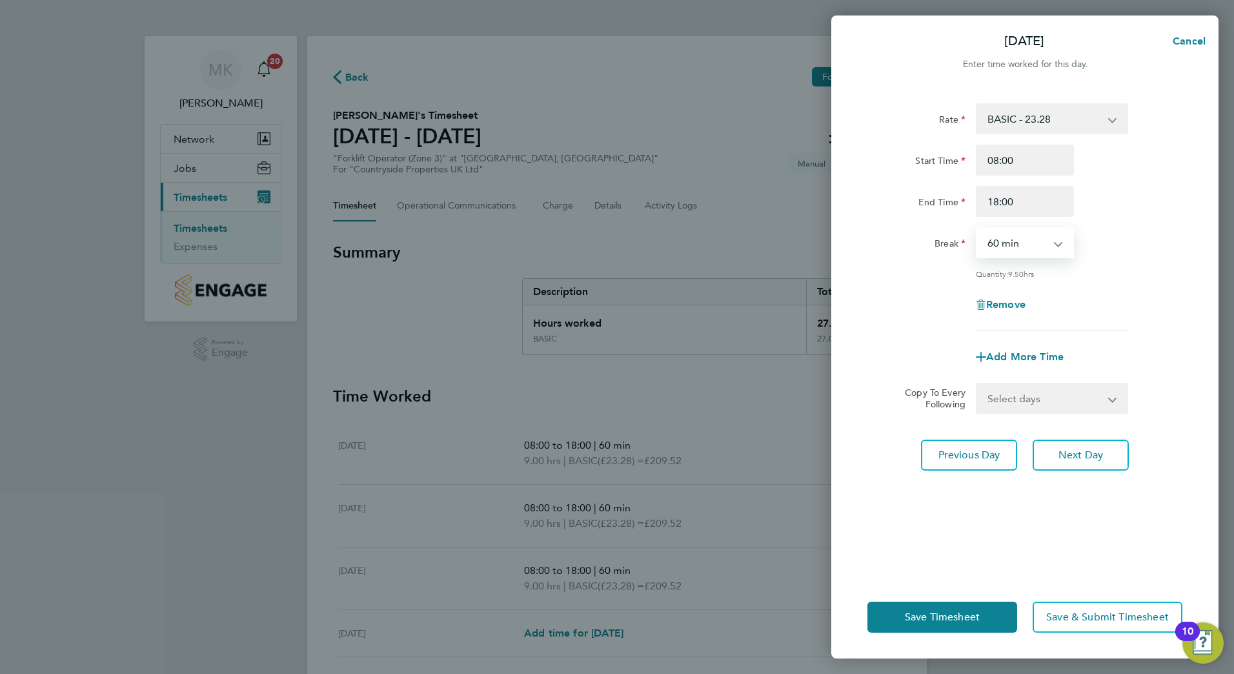
click at [977, 228] on select "0 min 15 min 30 min 45 min 60 min 75 min 90 min" at bounding box center [1017, 242] width 80 height 28
click at [1071, 619] on span "Save & Submit Timesheet" at bounding box center [1107, 616] width 123 height 13
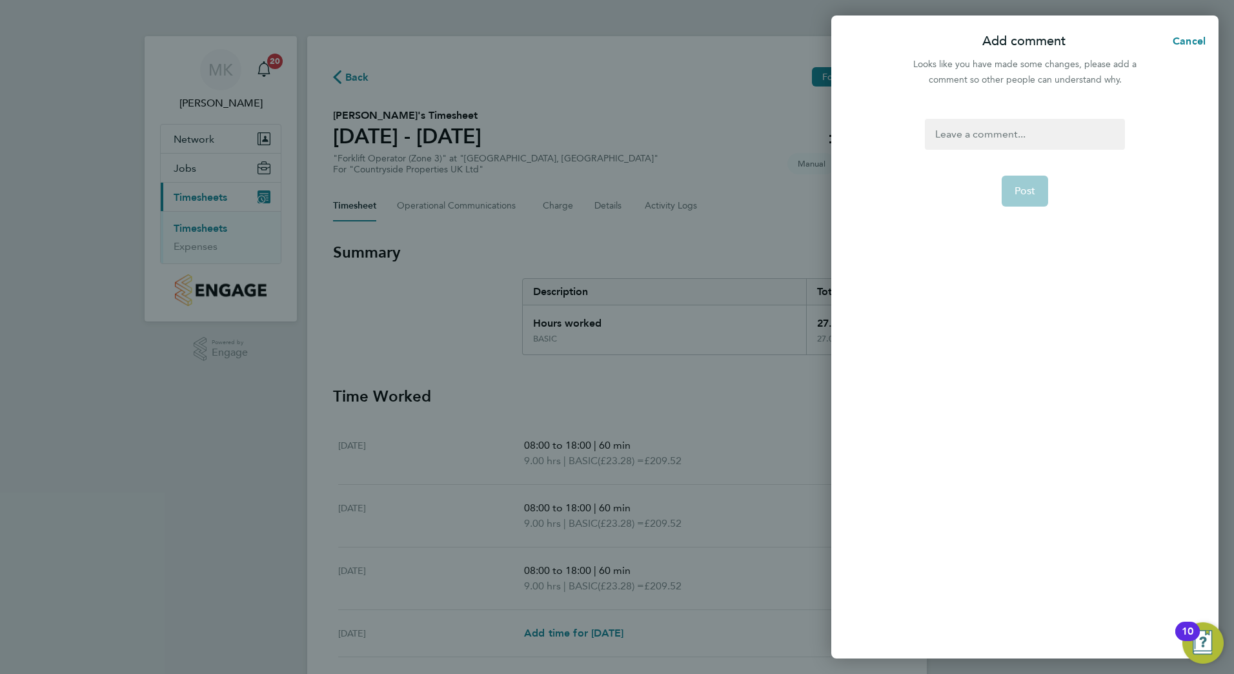
click at [991, 138] on div at bounding box center [1024, 134] width 199 height 31
click at [986, 129] on div at bounding box center [1024, 134] width 199 height 31
click at [1014, 192] on span "Post" at bounding box center [1024, 191] width 21 height 13
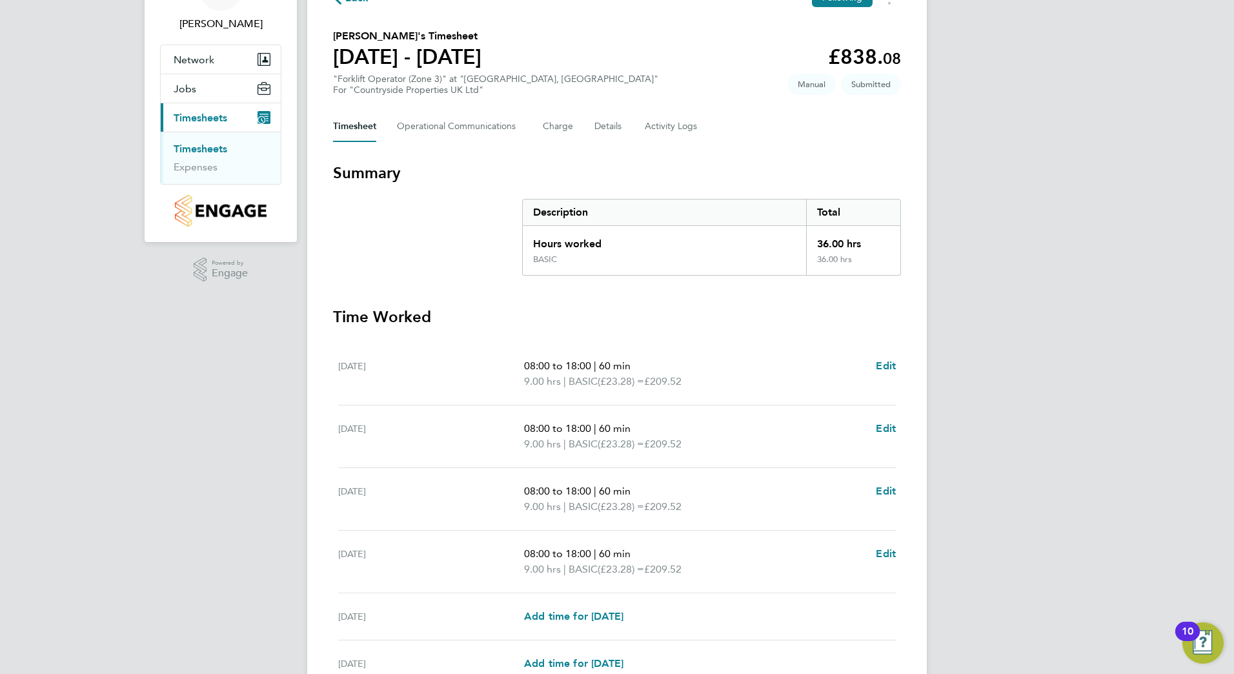
scroll to position [254, 0]
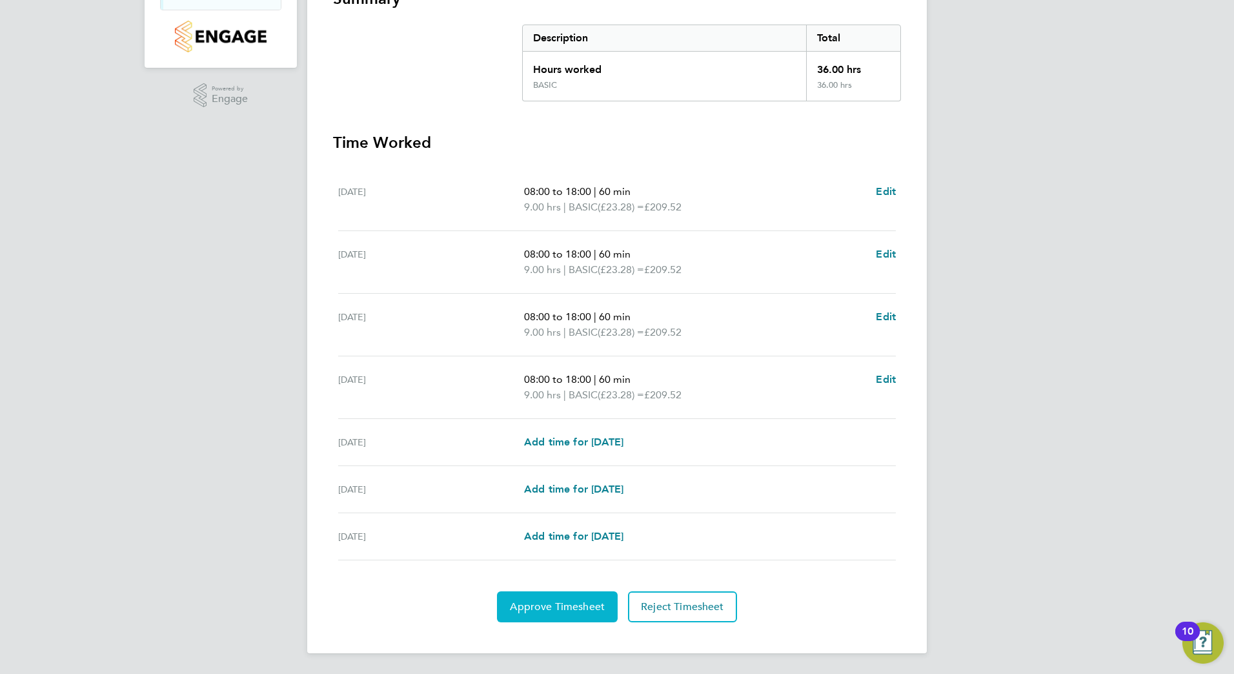
click at [575, 604] on span "Approve Timesheet" at bounding box center [557, 606] width 95 height 13
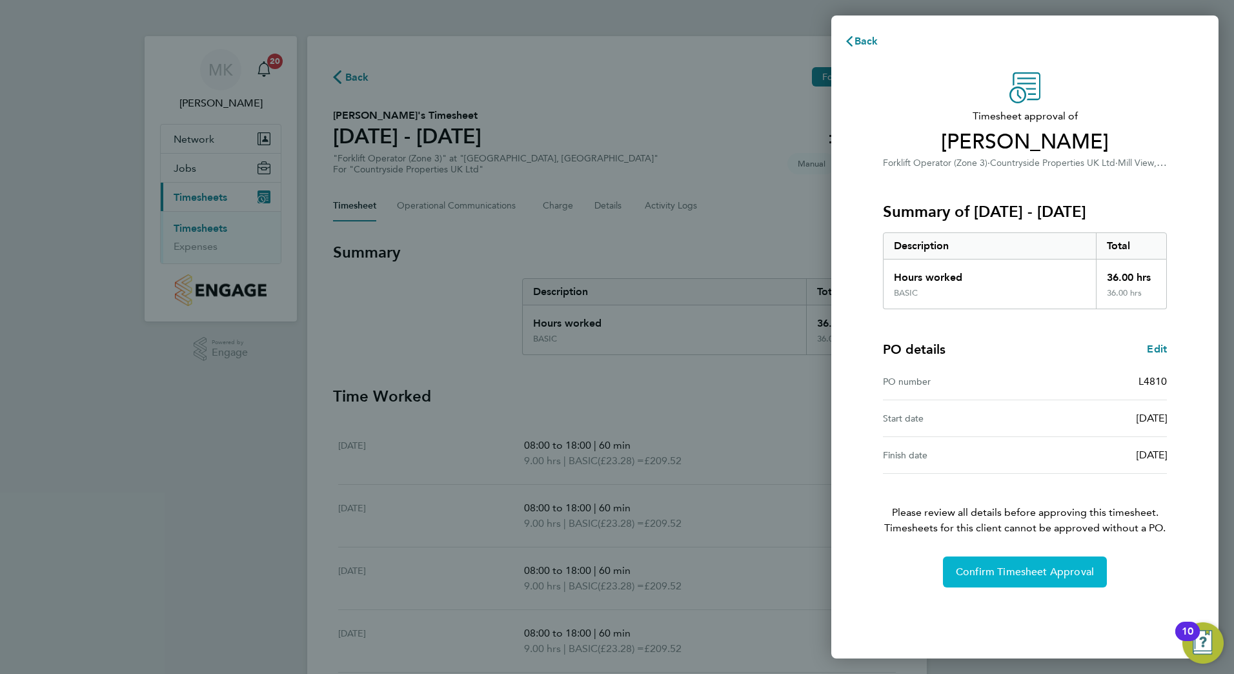
click at [1039, 579] on button "Confirm Timesheet Approval" at bounding box center [1025, 571] width 164 height 31
